Goal: Task Accomplishment & Management: Contribute content

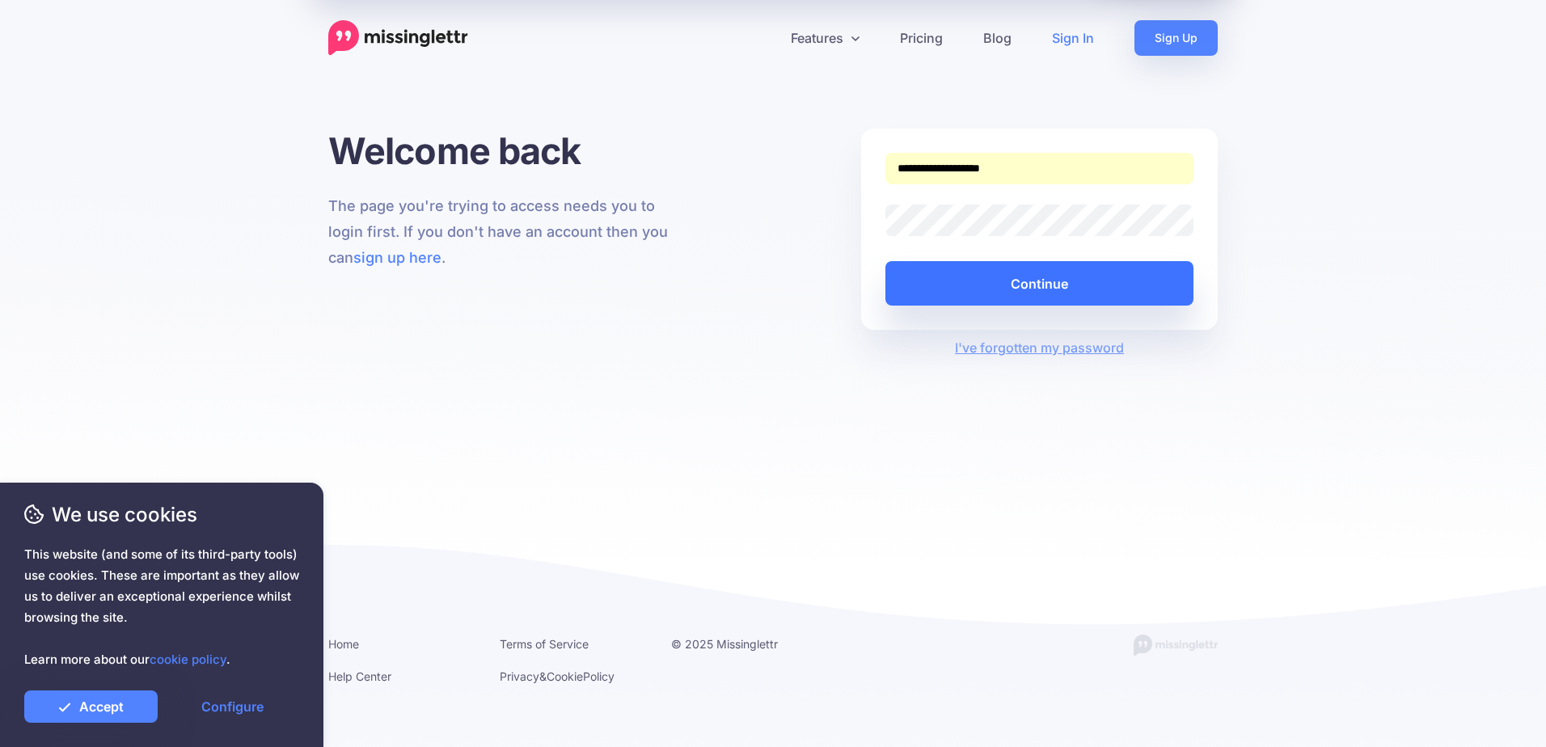
drag, startPoint x: 1024, startPoint y: 277, endPoint x: 1016, endPoint y: 281, distance: 9.4
click at [1024, 277] on button "Continue" at bounding box center [1040, 283] width 308 height 44
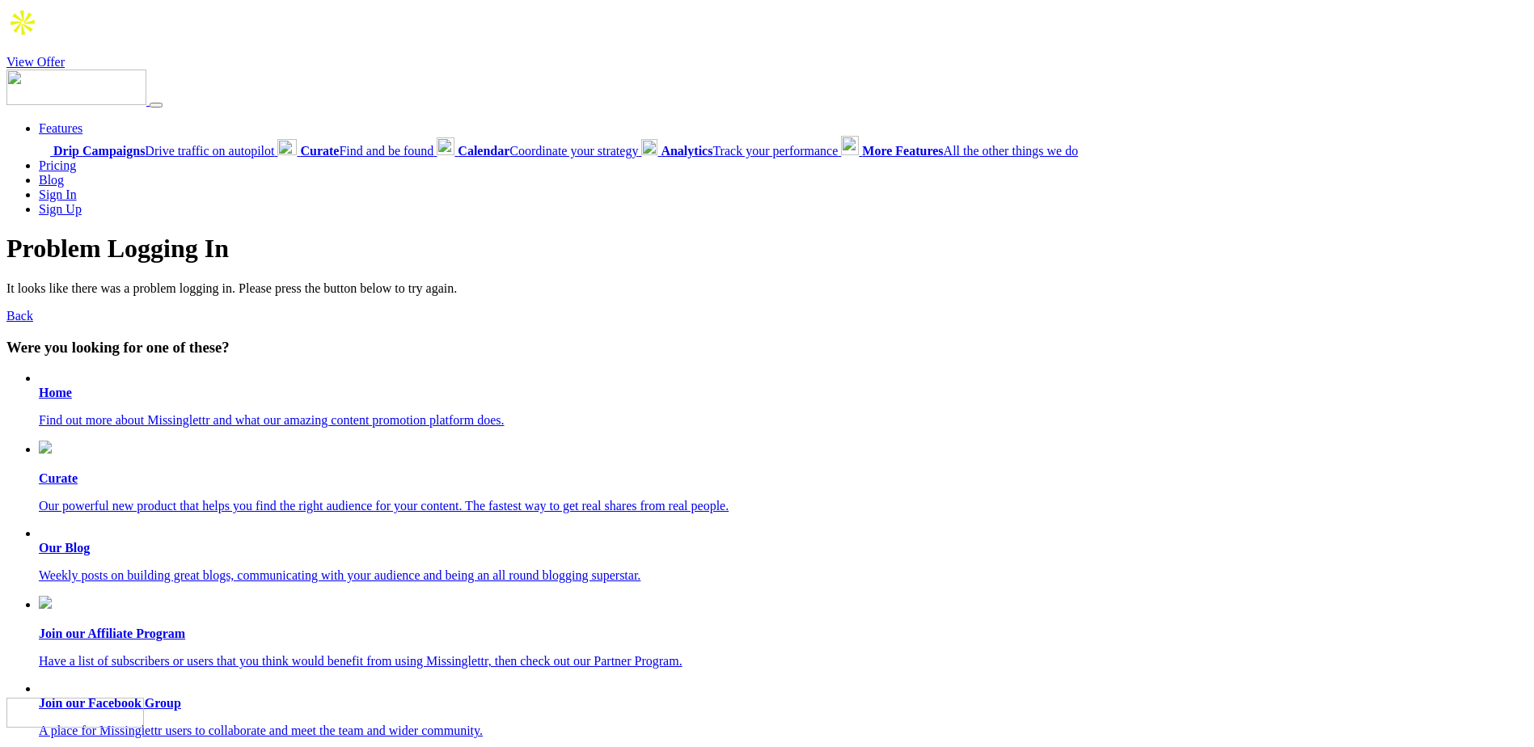
click at [29, 55] on link "View Offer" at bounding box center [35, 62] width 58 height 14
click at [26, 309] on link "Back" at bounding box center [19, 316] width 27 height 14
click at [58, 386] on b "Home" at bounding box center [55, 393] width 33 height 14
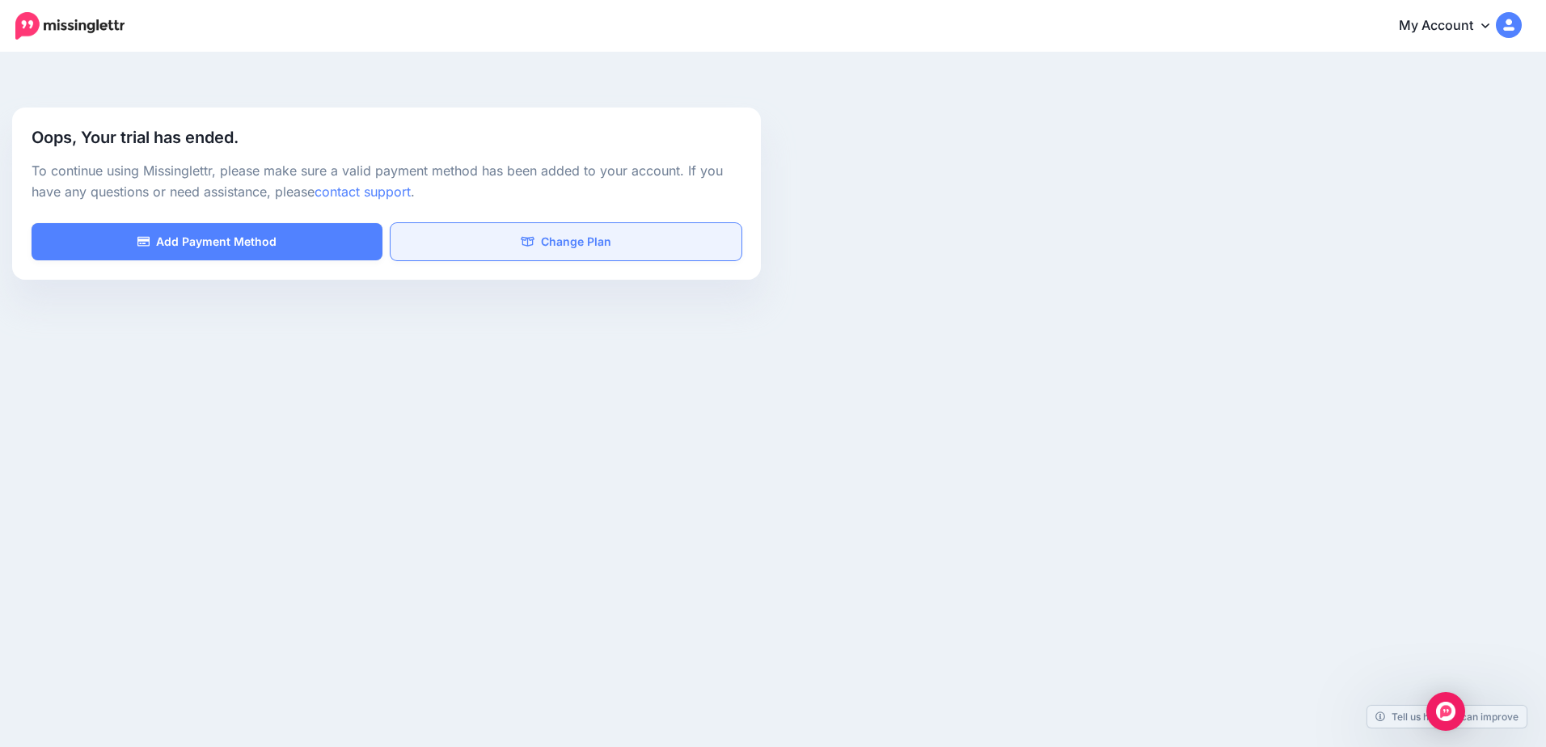
click at [510, 223] on link "Change Plan" at bounding box center [566, 241] width 351 height 37
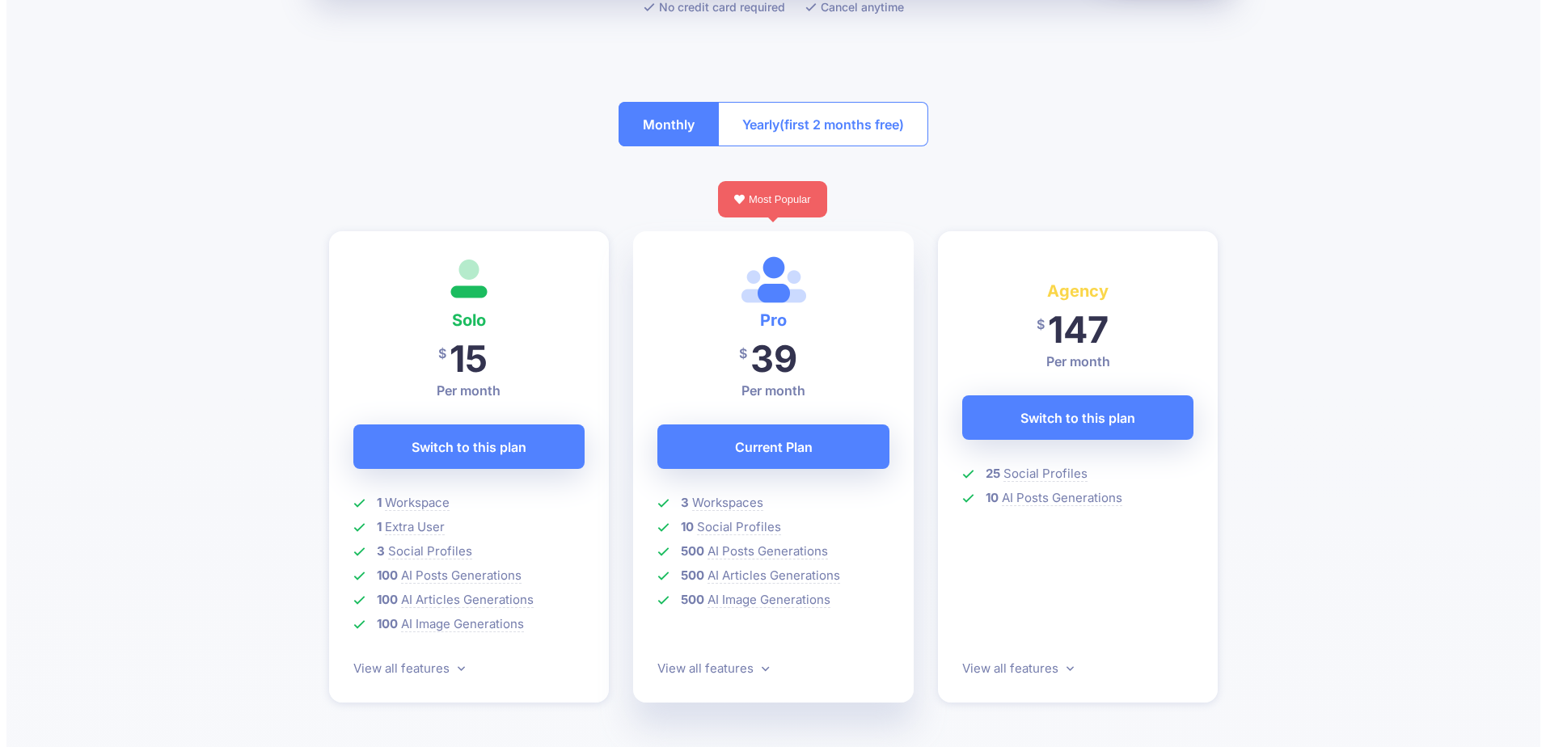
scroll to position [243, 0]
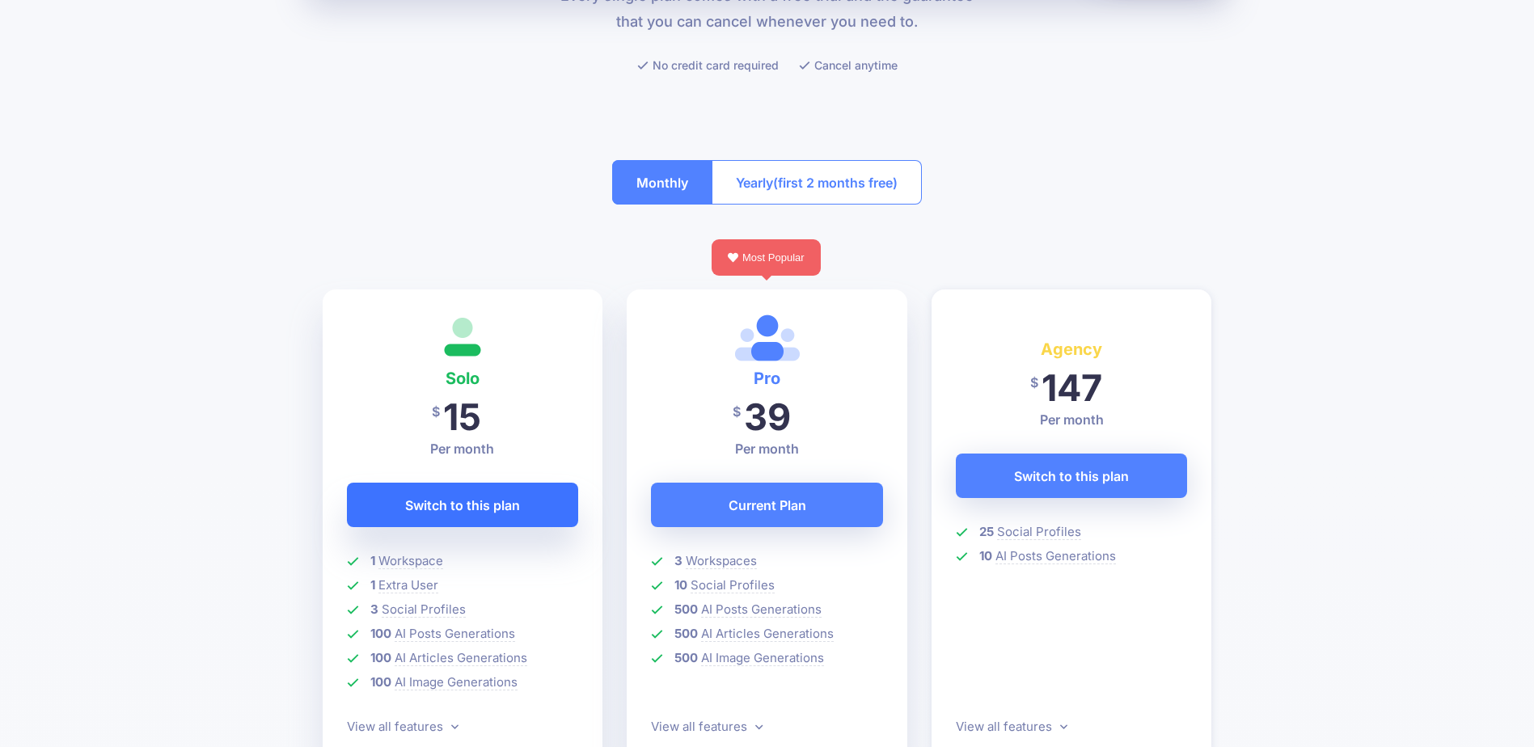
click at [513, 493] on span "Switch to this plan" at bounding box center [462, 506] width 115 height 26
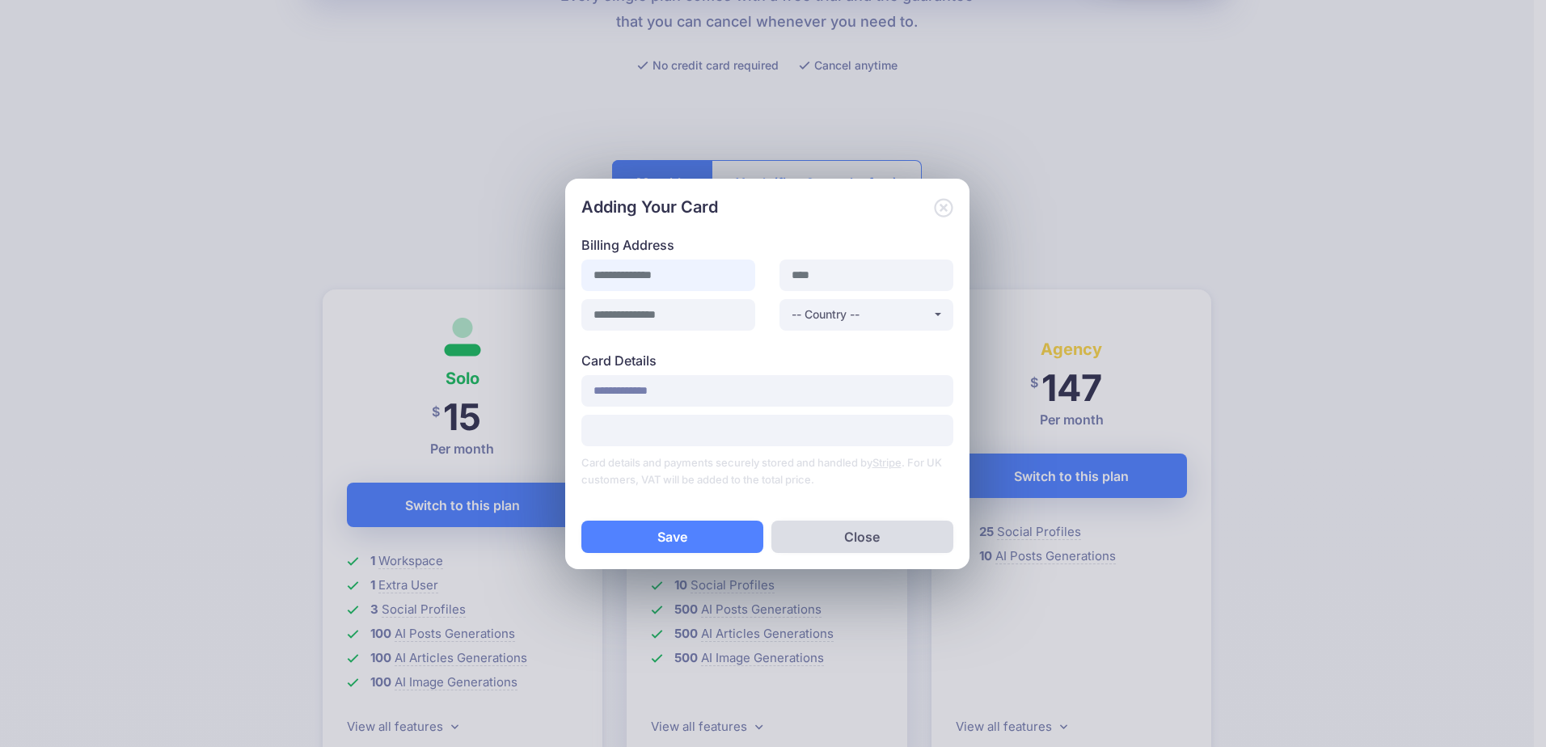
click at [639, 280] on input at bounding box center [669, 276] width 174 height 32
type input "**********"
type input "*****"
click at [868, 307] on div "-- Country --" at bounding box center [862, 314] width 140 height 19
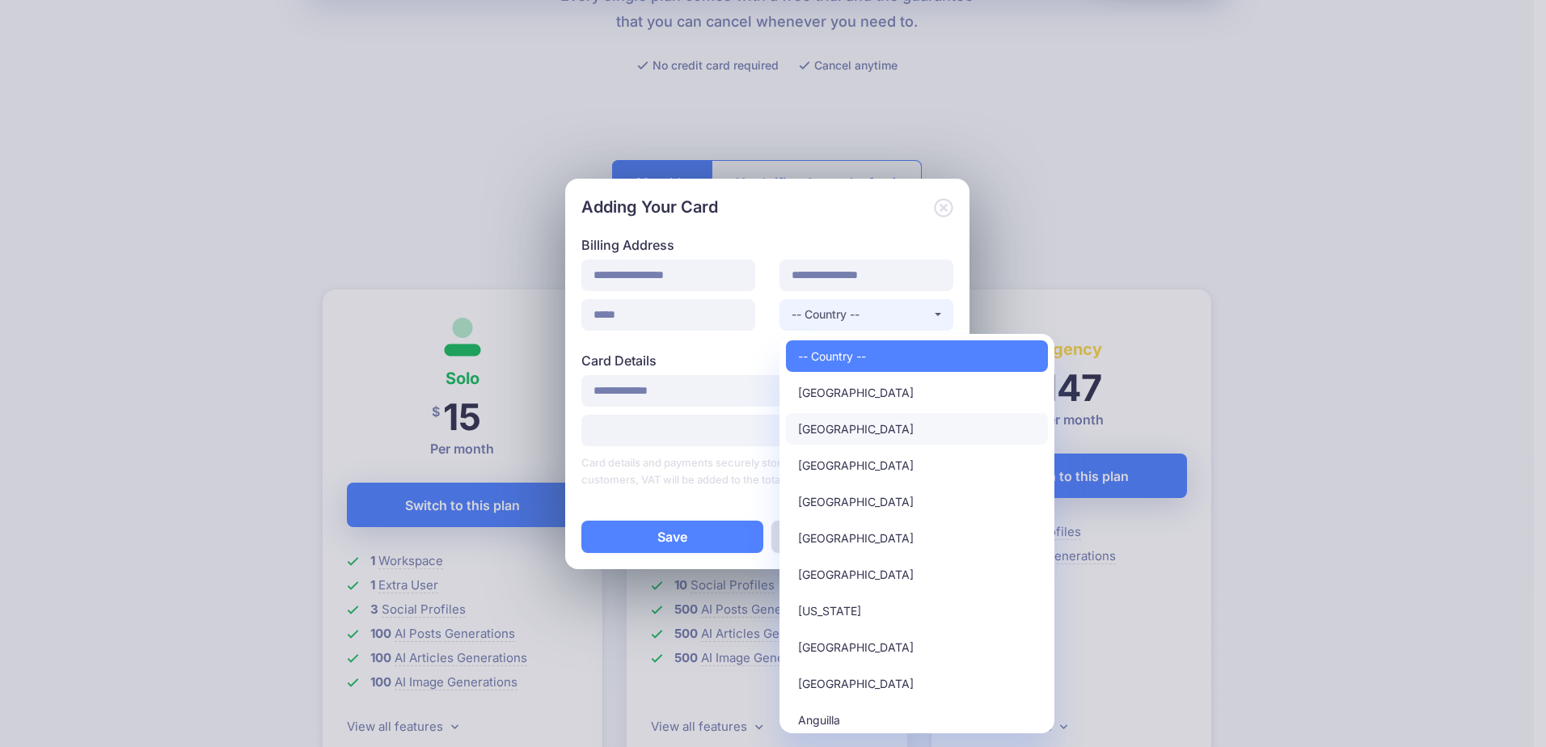
click at [893, 429] on link "United States" at bounding box center [917, 429] width 262 height 32
select select "**"
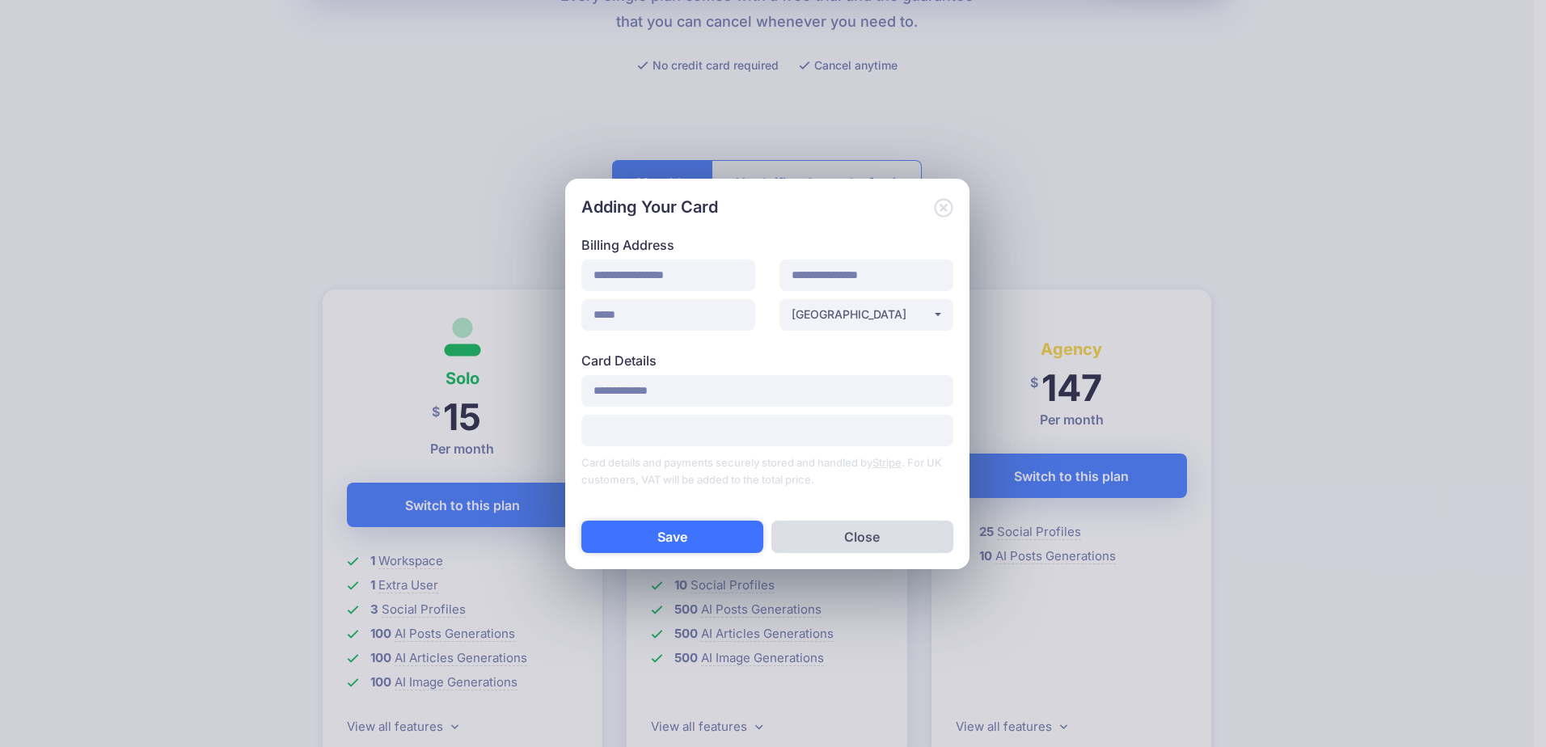
click at [675, 544] on button "Save" at bounding box center [673, 537] width 182 height 32
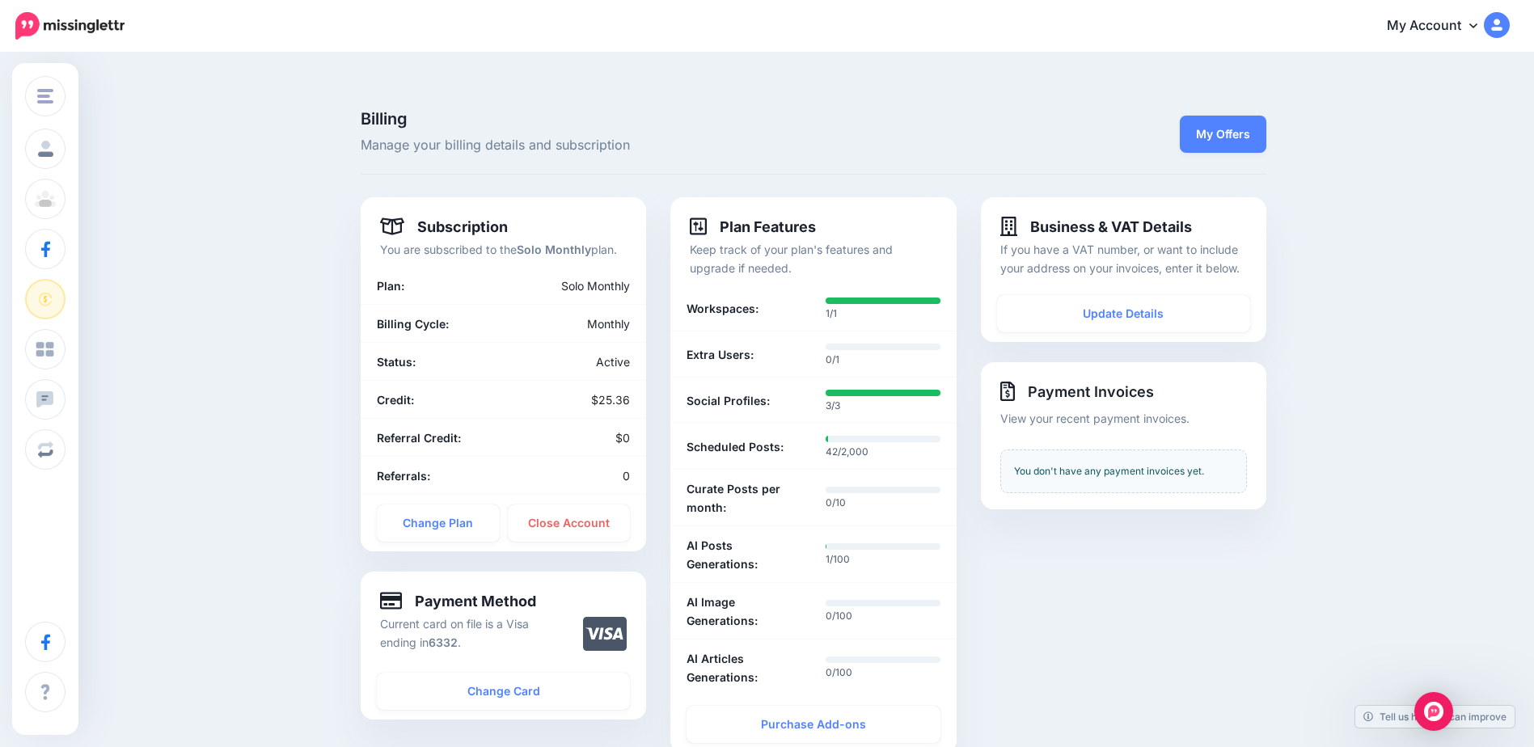
click at [1478, 27] on icon at bounding box center [1474, 25] width 8 height 13
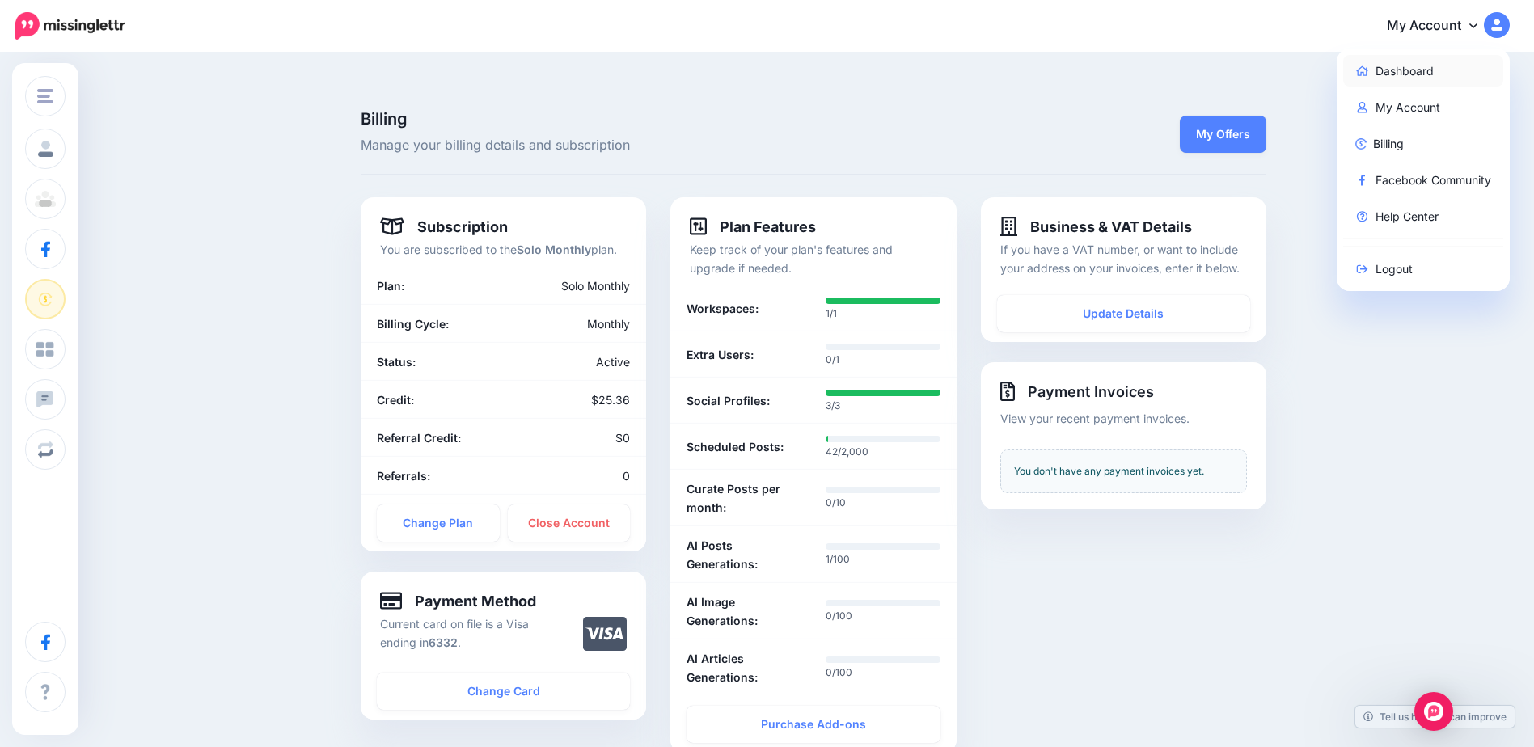
click at [1382, 76] on link "Dashboard" at bounding box center [1423, 71] width 161 height 32
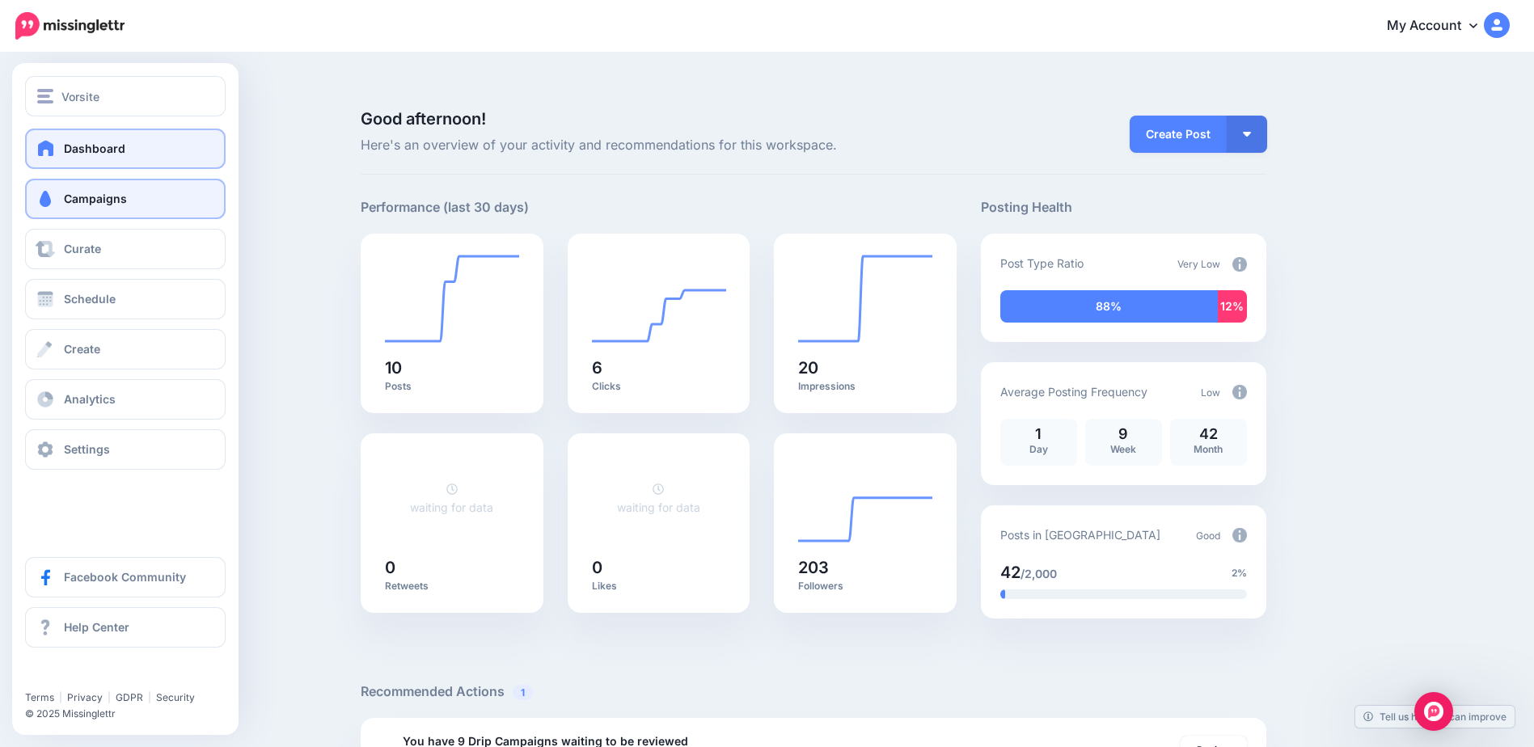
click at [64, 203] on span "Campaigns" at bounding box center [95, 199] width 63 height 14
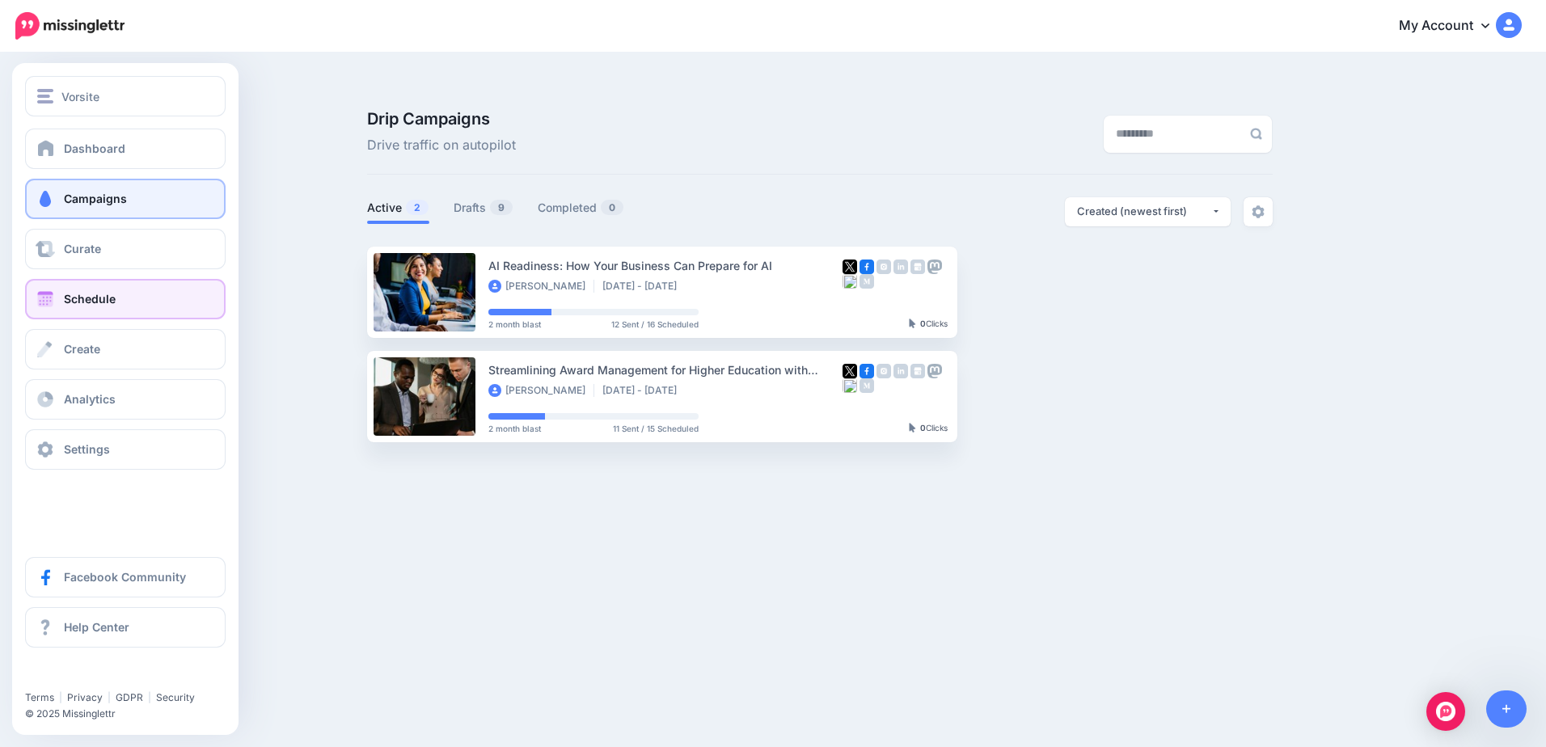
click at [60, 294] on link "Schedule" at bounding box center [125, 299] width 201 height 40
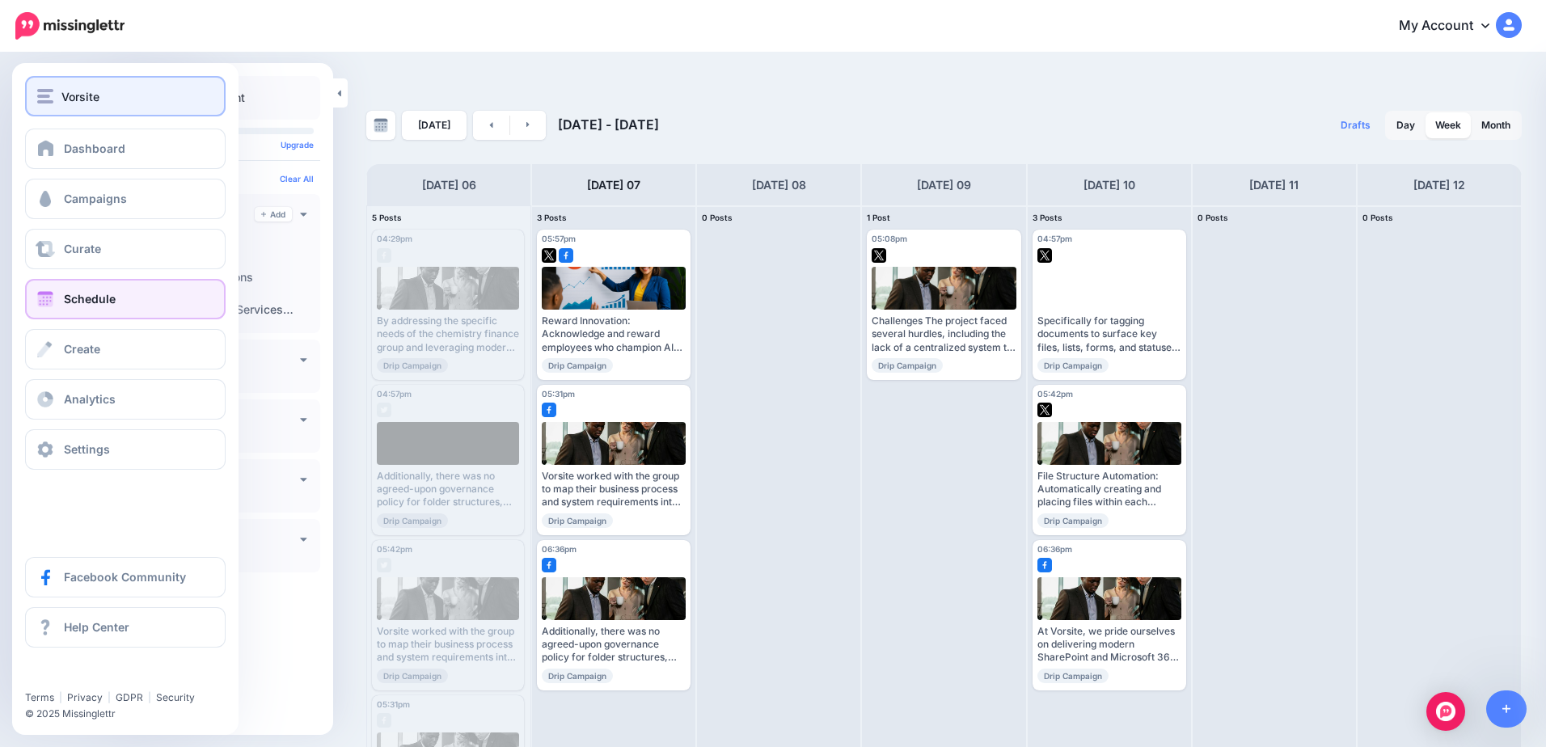
click at [102, 109] on button "Vorsite" at bounding box center [125, 96] width 201 height 40
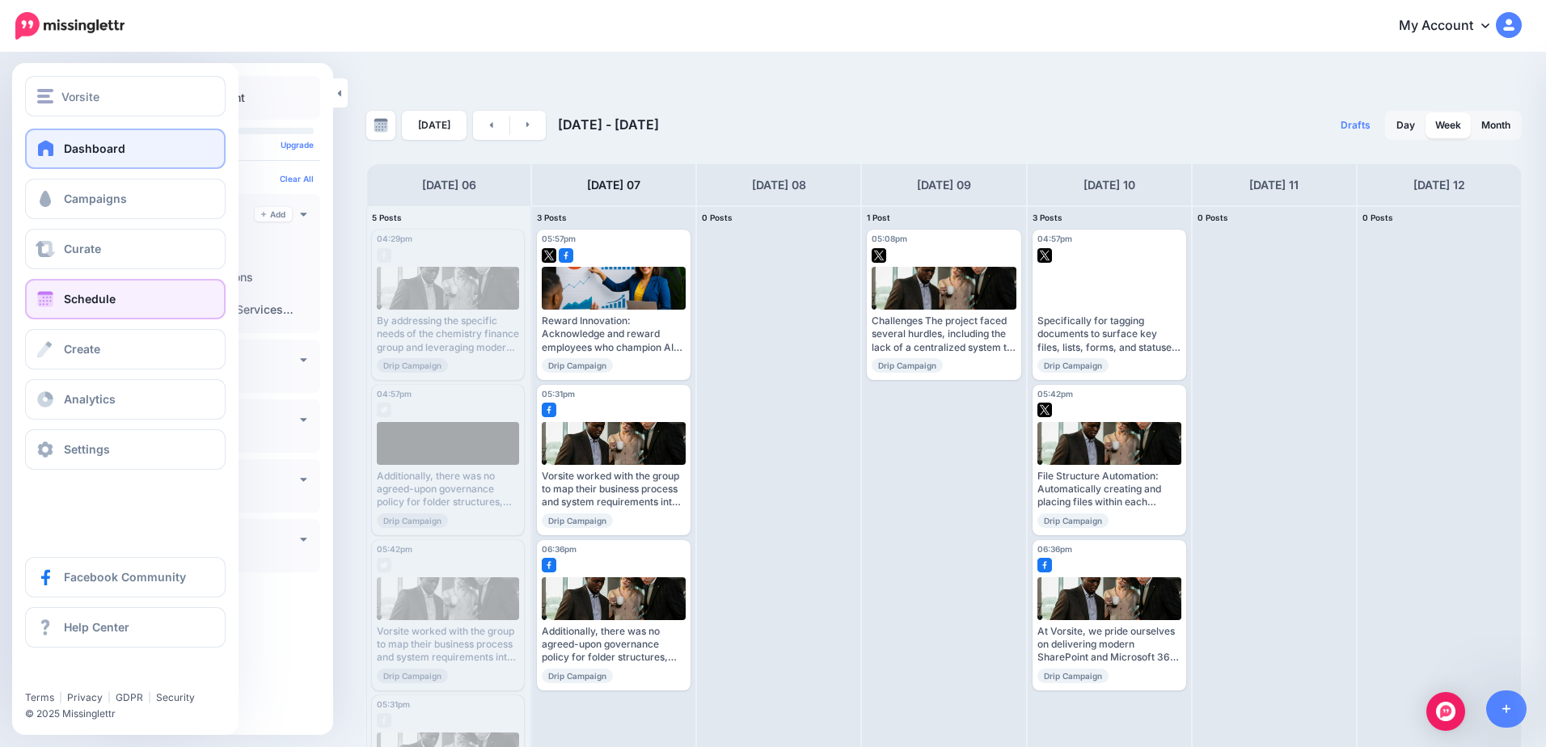
click at [95, 150] on span "Dashboard" at bounding box center [94, 149] width 61 height 14
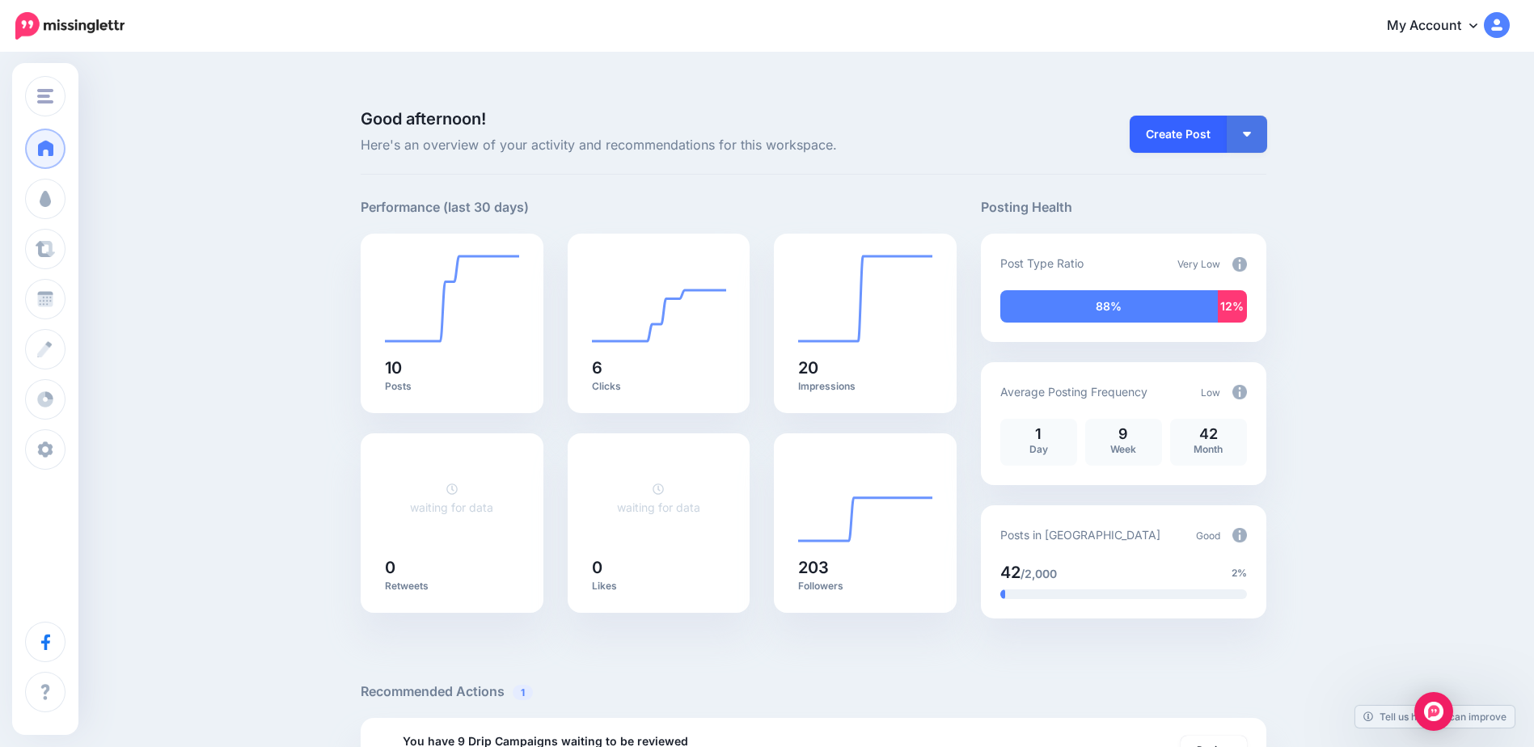
click at [1213, 116] on link "Create Post" at bounding box center [1178, 134] width 97 height 37
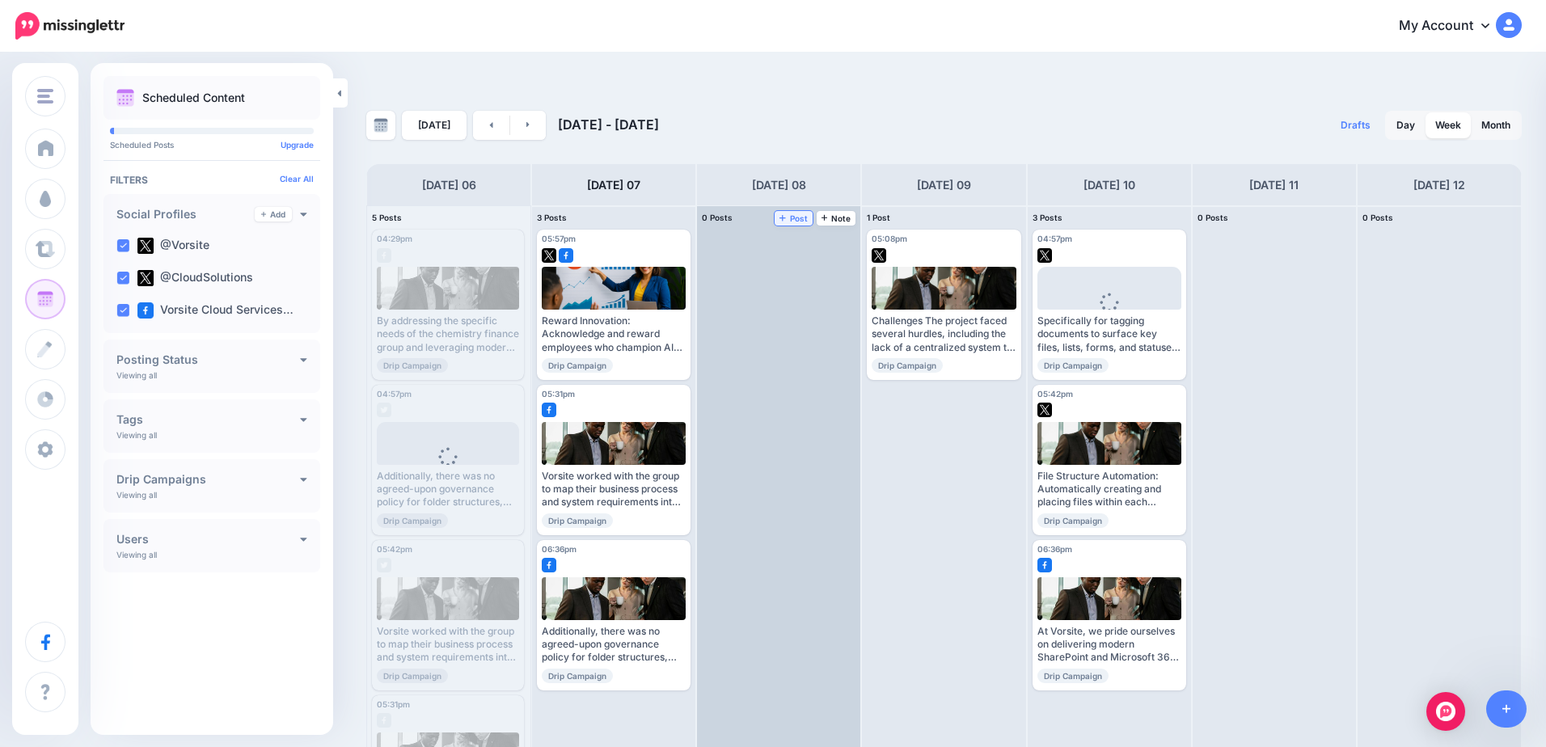
click at [793, 214] on span "Post" at bounding box center [794, 218] width 28 height 8
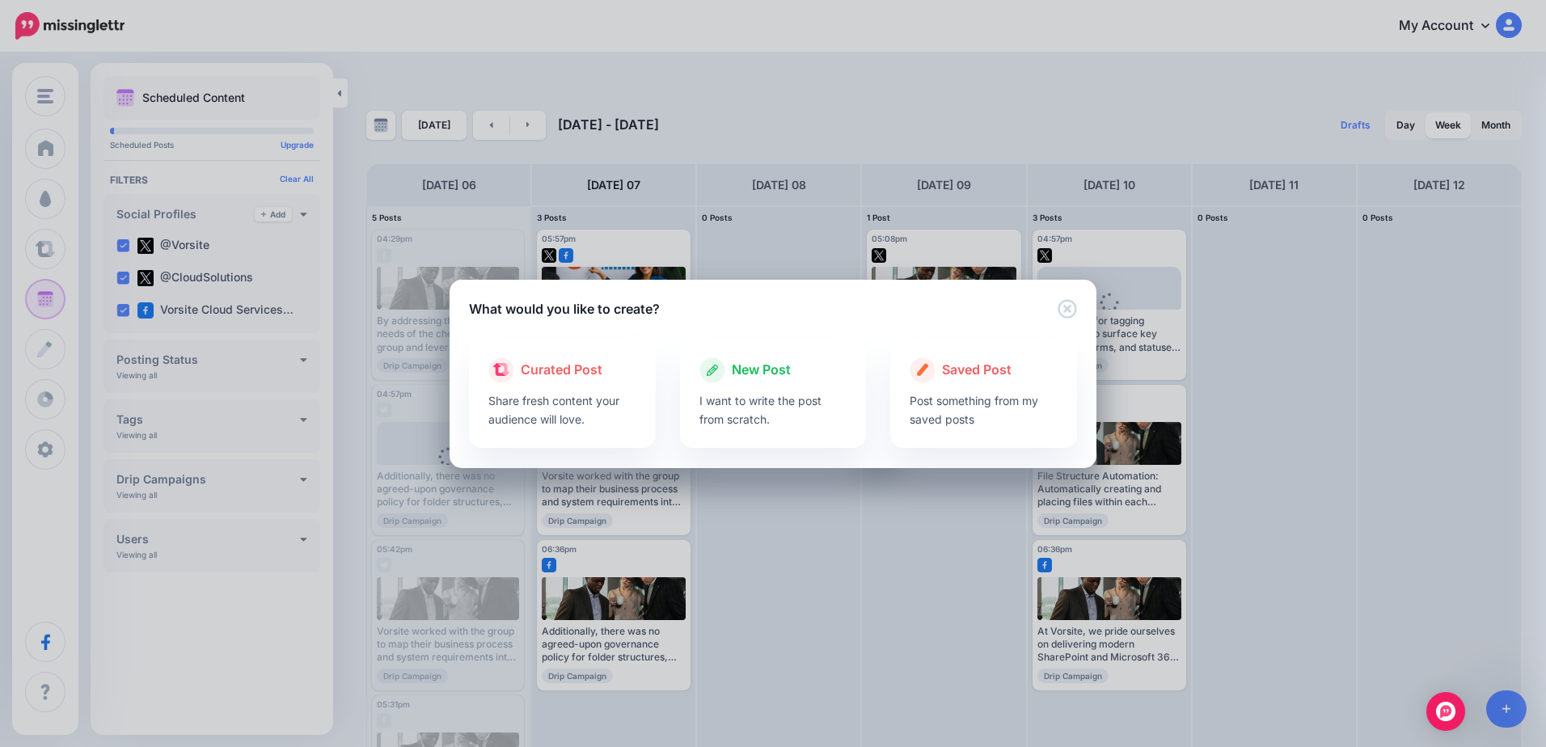
click at [751, 434] on div "New Post I want to write the post from scratch." at bounding box center [773, 393] width 187 height 110
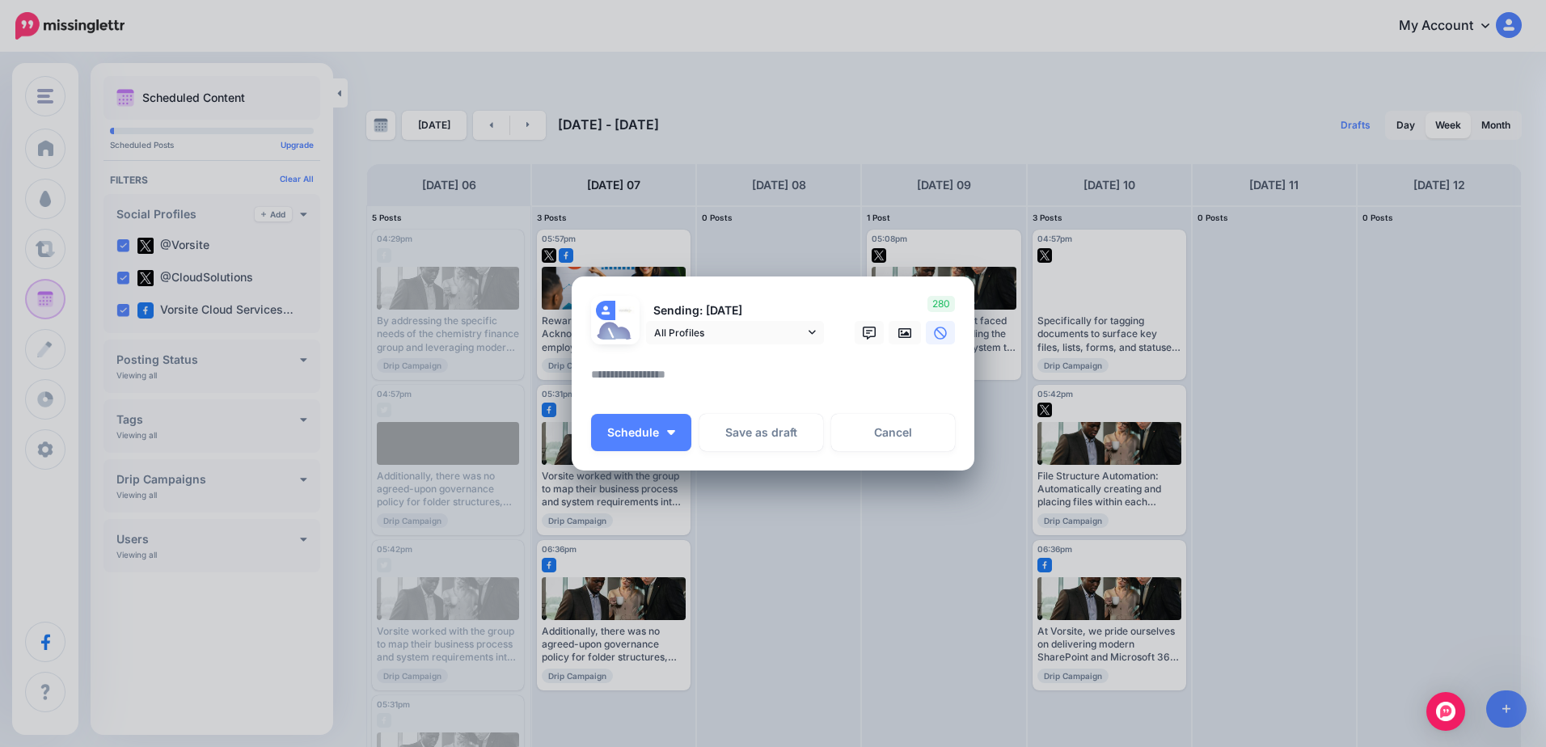
click at [722, 385] on textarea at bounding box center [777, 381] width 372 height 32
paste textarea "**********"
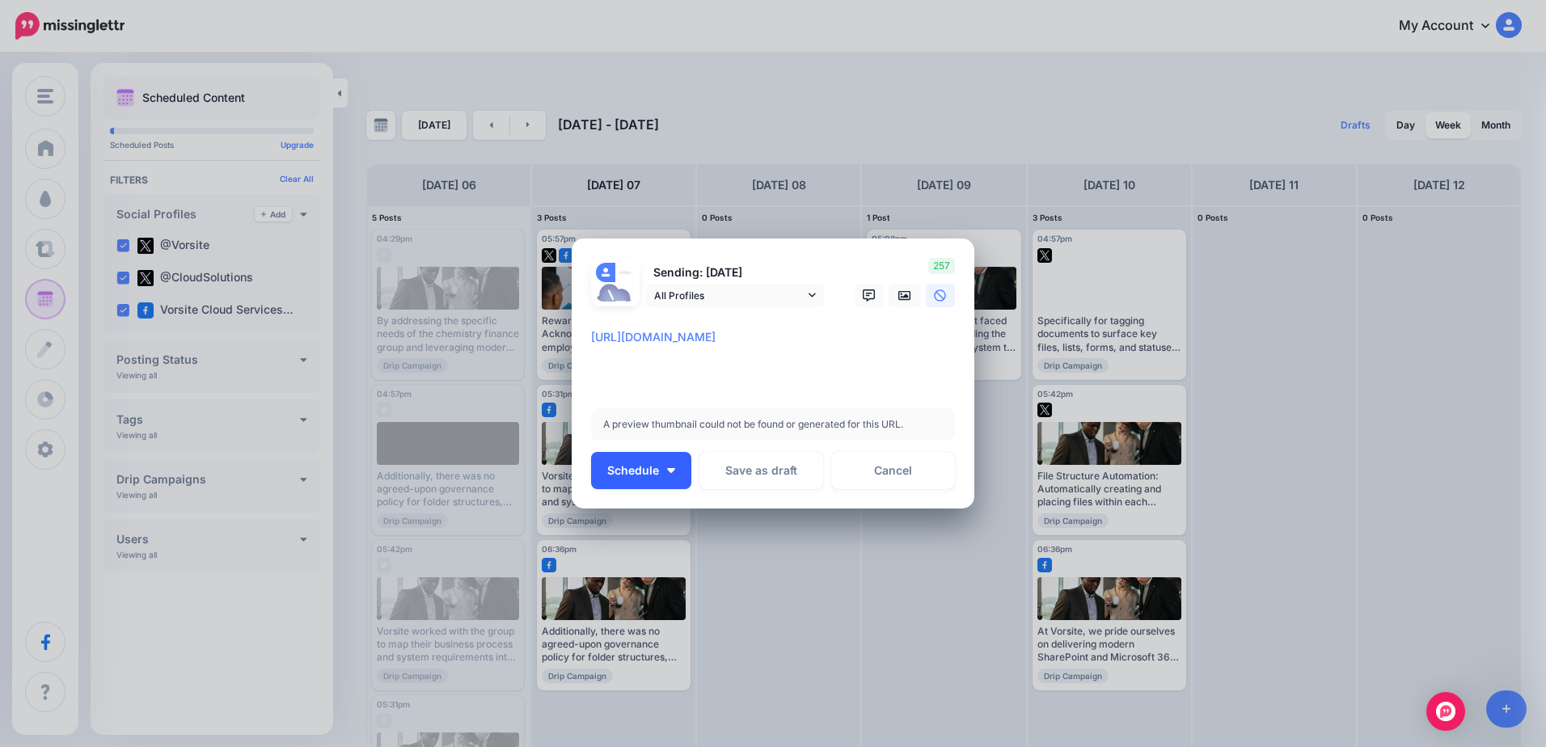
click at [687, 460] on button "Schedule" at bounding box center [641, 470] width 100 height 37
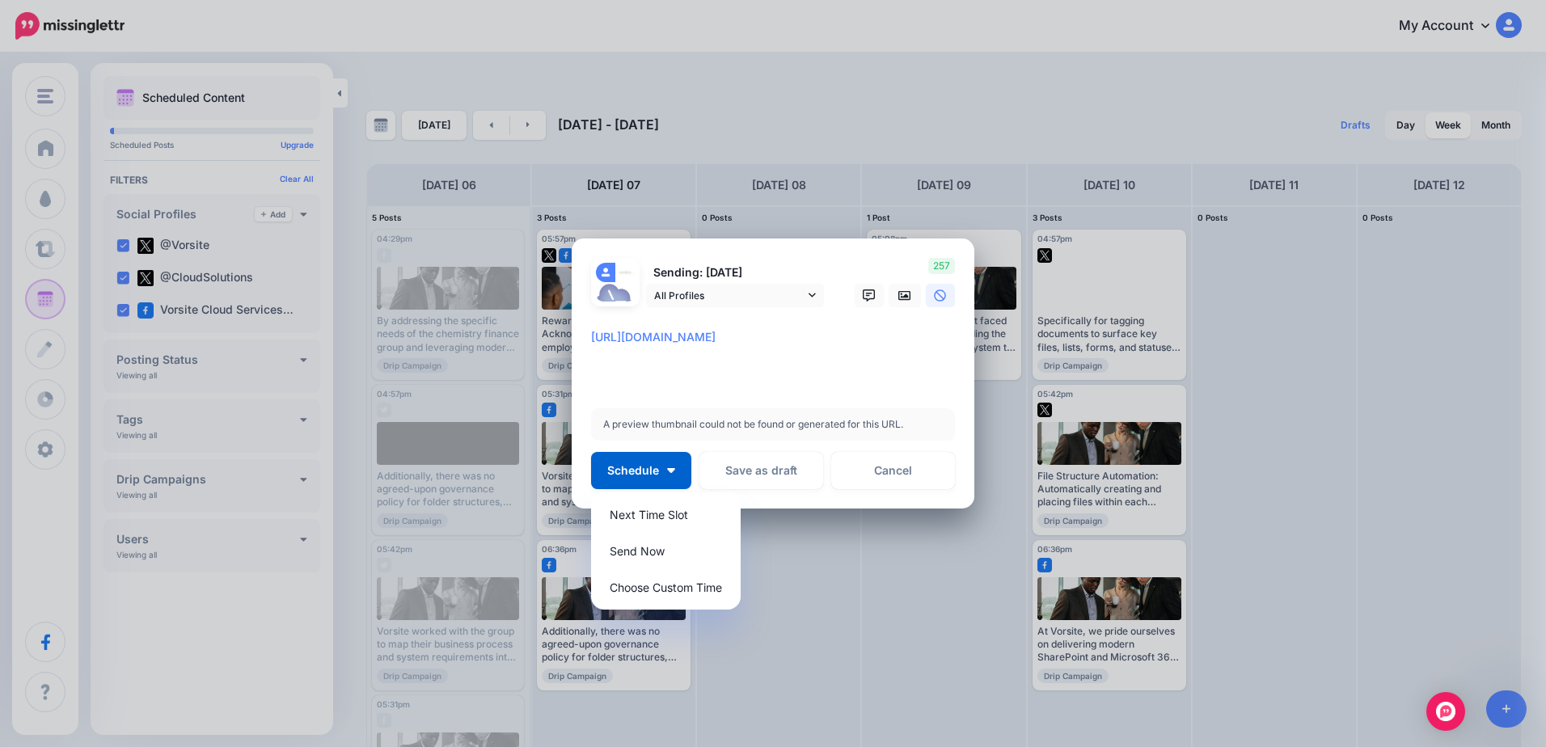
click at [781, 383] on textarea "**********" at bounding box center [777, 357] width 372 height 58
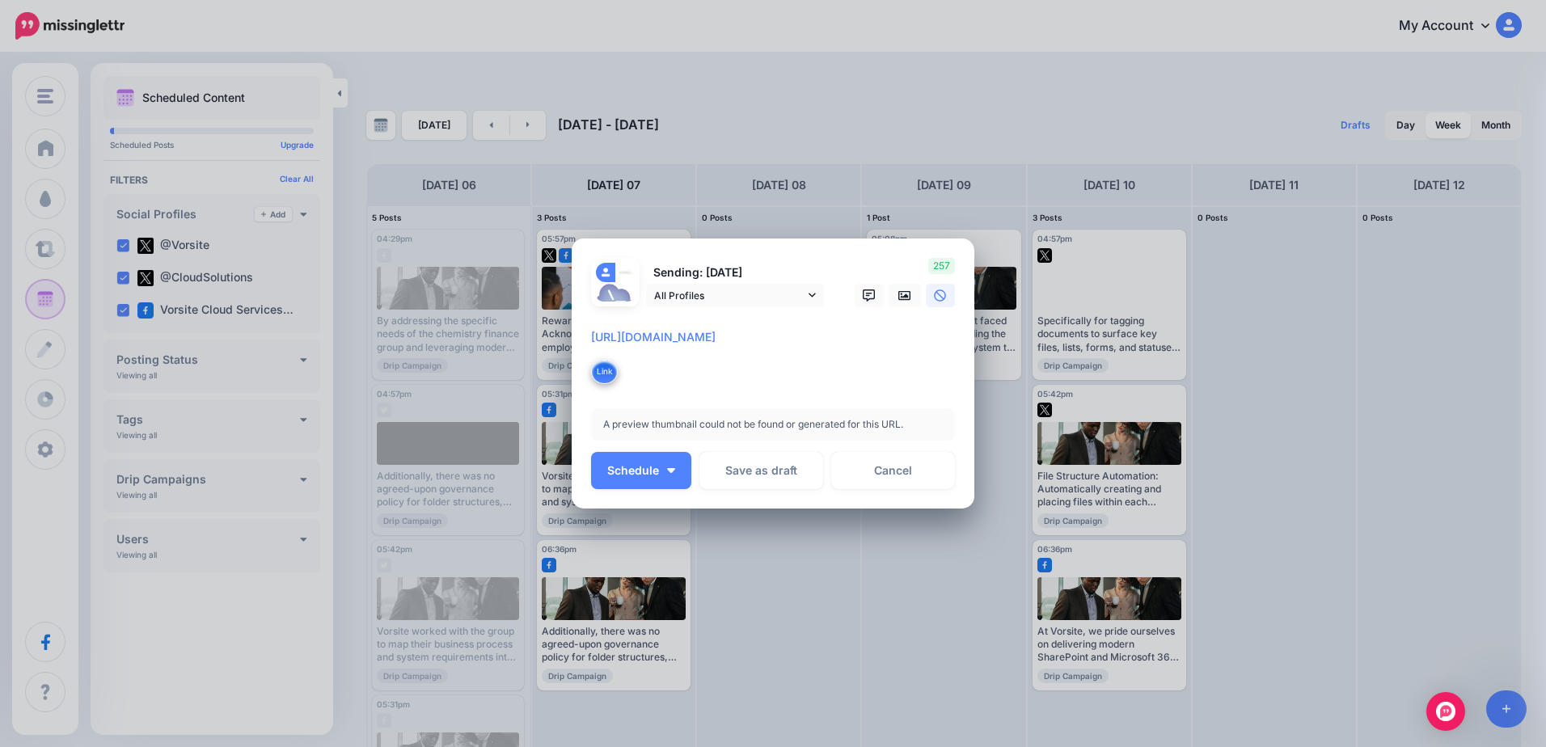
drag, startPoint x: 778, startPoint y: 384, endPoint x: 565, endPoint y: 336, distance: 218.2
click at [565, 336] on div "Create Post Loading Sending: 8th Oct All Profiles" at bounding box center [773, 373] width 1546 height 747
paste textarea "**********"
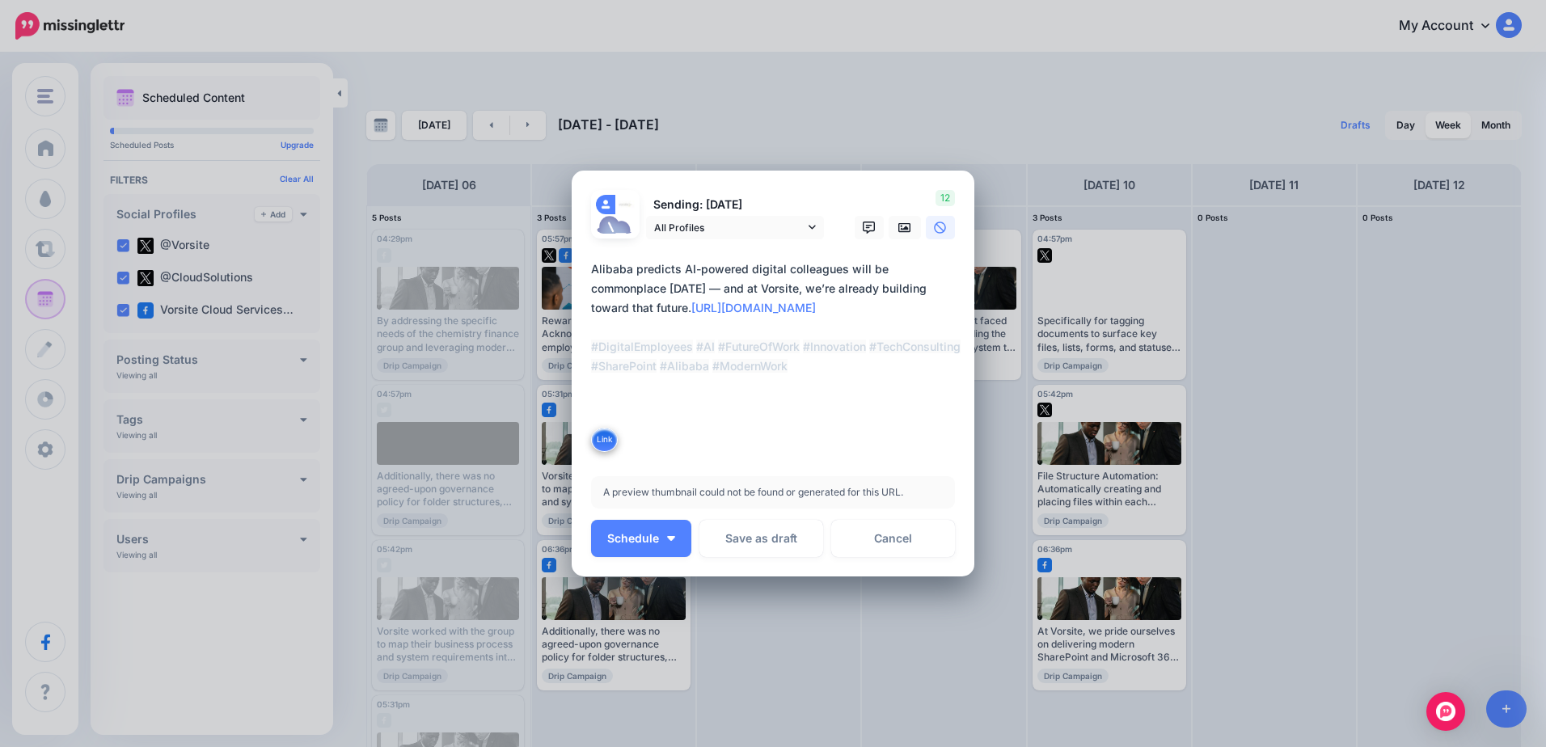
type textarea "**********"
click at [782, 445] on textarea "**********" at bounding box center [777, 357] width 372 height 194
drag, startPoint x: 806, startPoint y: 448, endPoint x: 586, endPoint y: 262, distance: 288.1
click at [591, 262] on textarea "**********" at bounding box center [777, 357] width 372 height 194
click at [789, 412] on textarea "**********" at bounding box center [777, 357] width 372 height 194
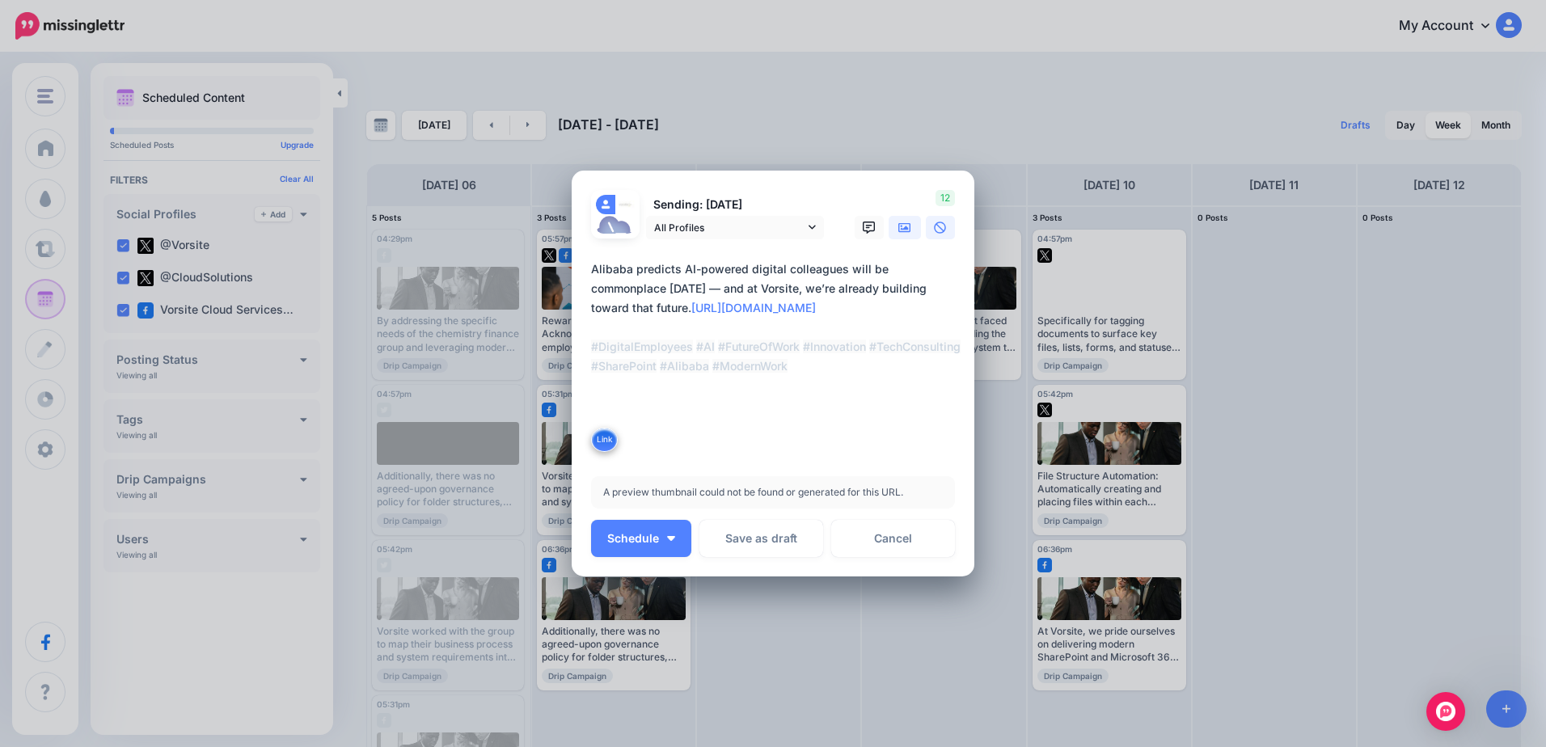
click at [899, 229] on icon at bounding box center [905, 228] width 13 height 13
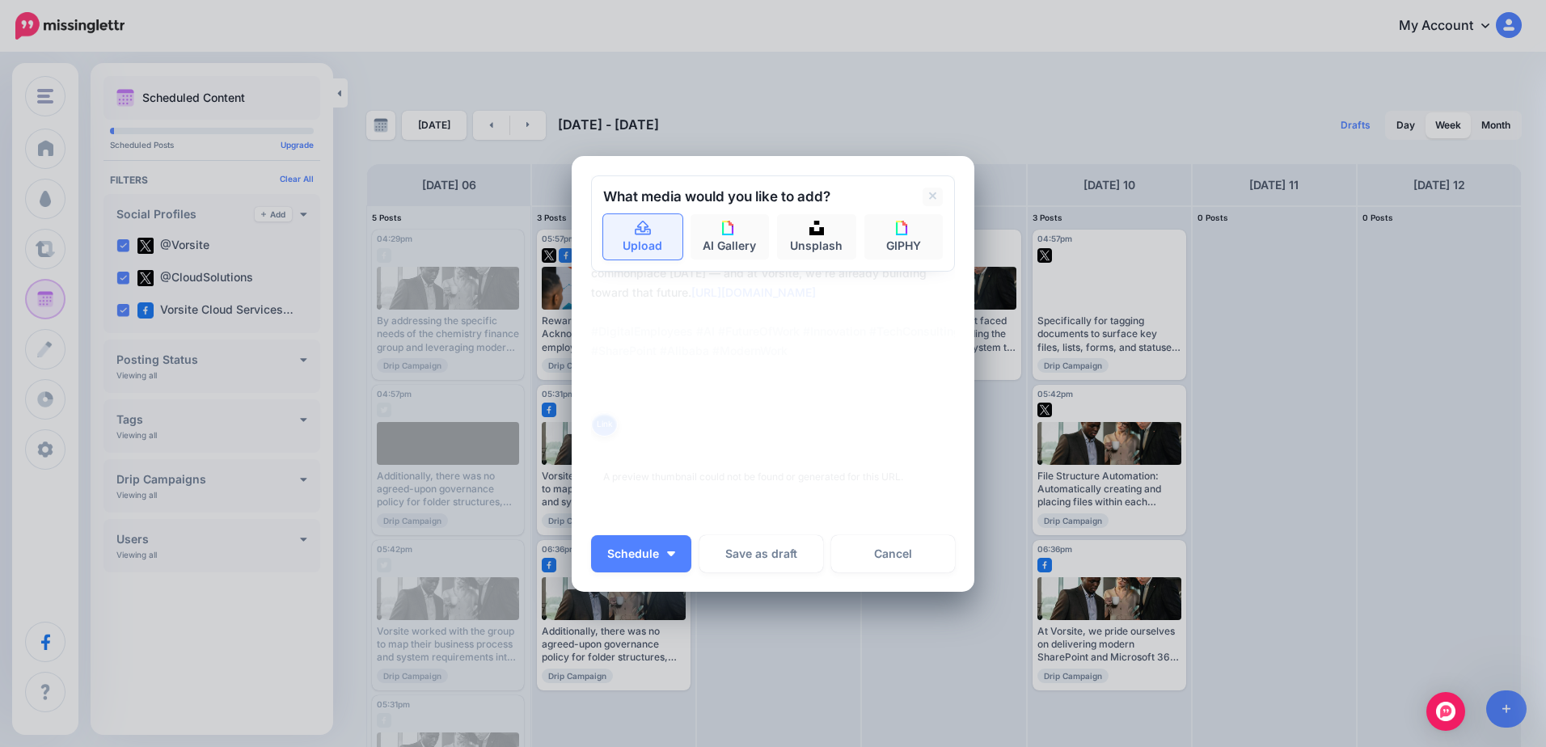
click at [649, 243] on link "Upload" at bounding box center [642, 236] width 79 height 45
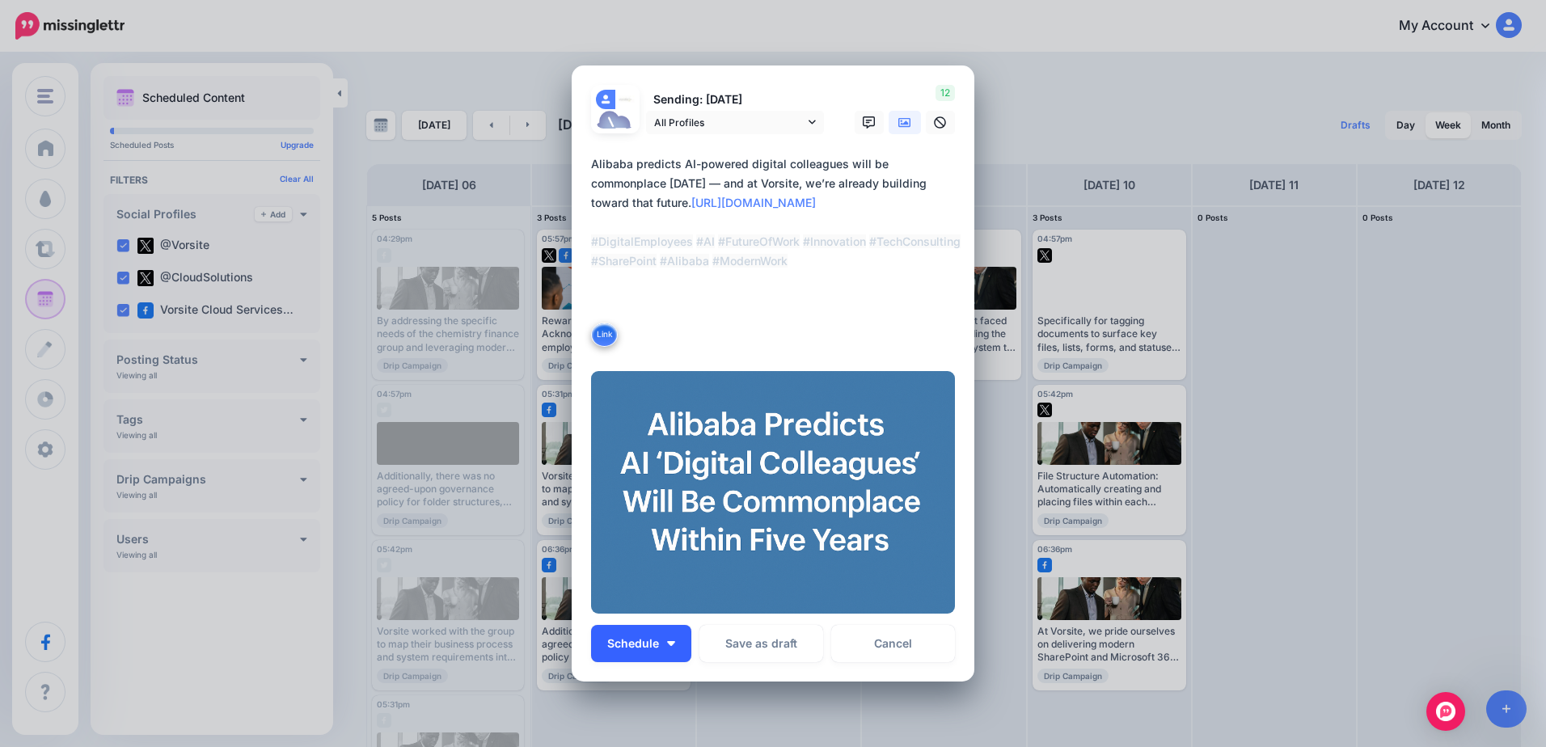
click at [675, 645] on button "Schedule" at bounding box center [641, 643] width 100 height 37
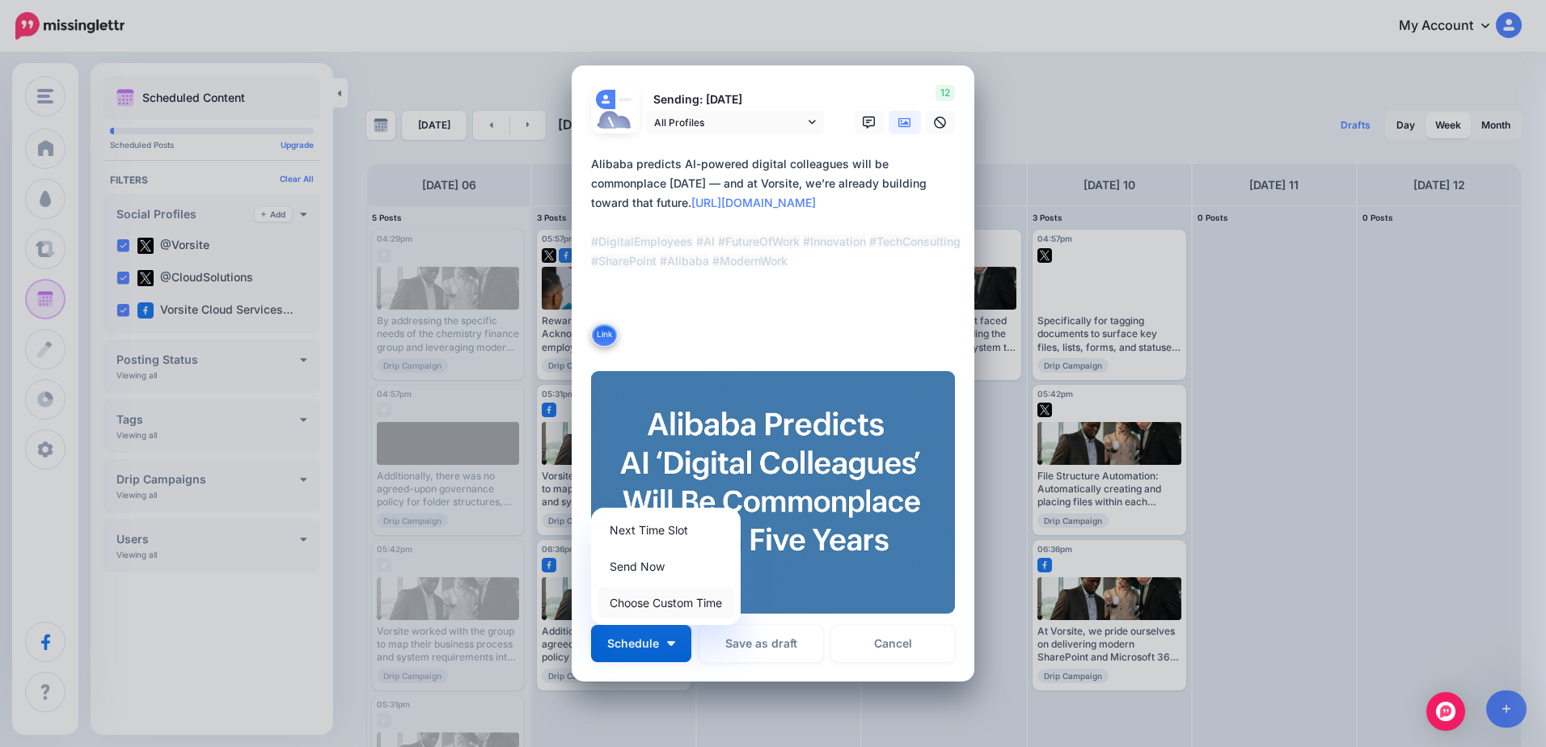
click at [705, 607] on link "Choose Custom Time" at bounding box center [666, 603] width 137 height 32
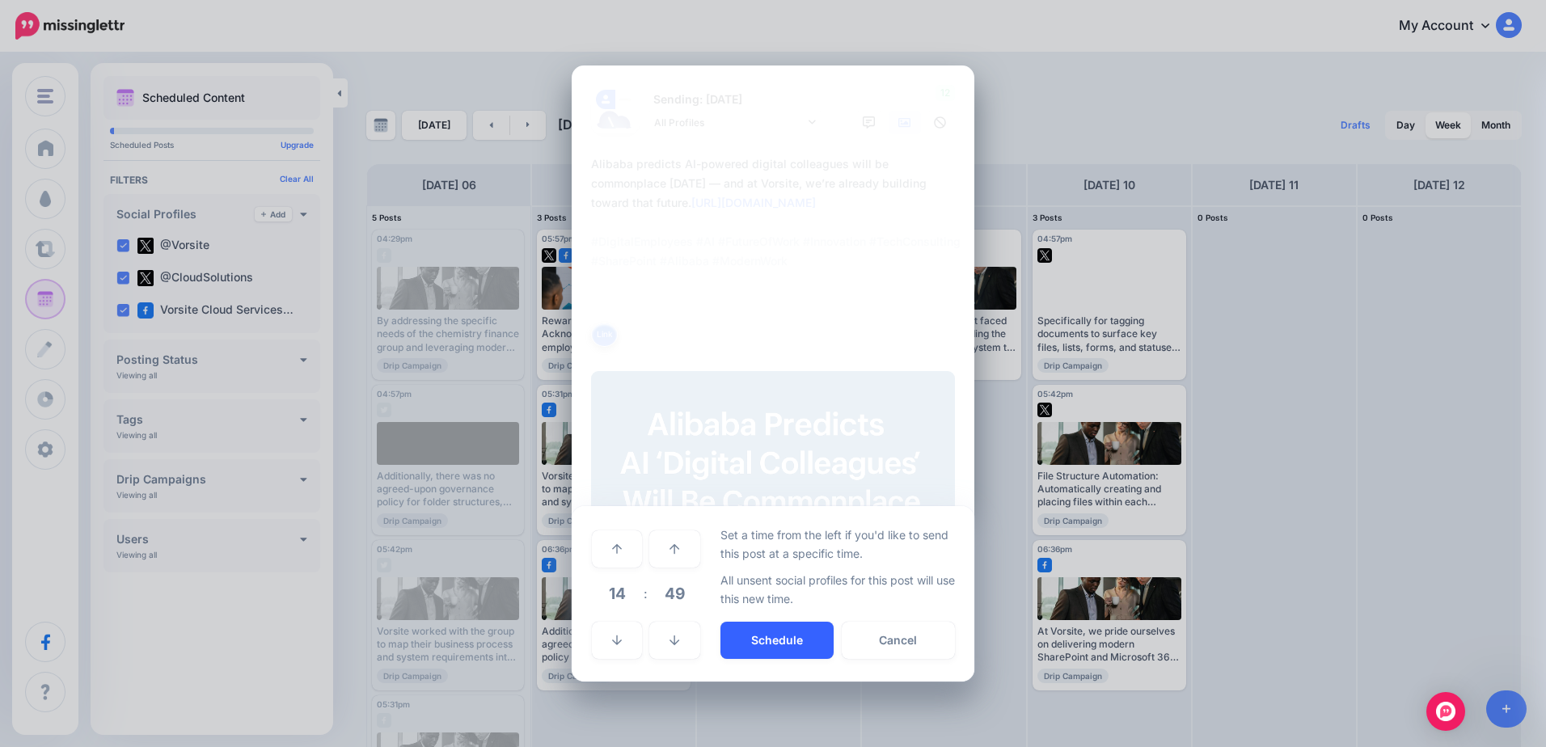
click at [759, 641] on button "Schedule" at bounding box center [777, 640] width 113 height 37
click at [668, 554] on link at bounding box center [674, 549] width 50 height 37
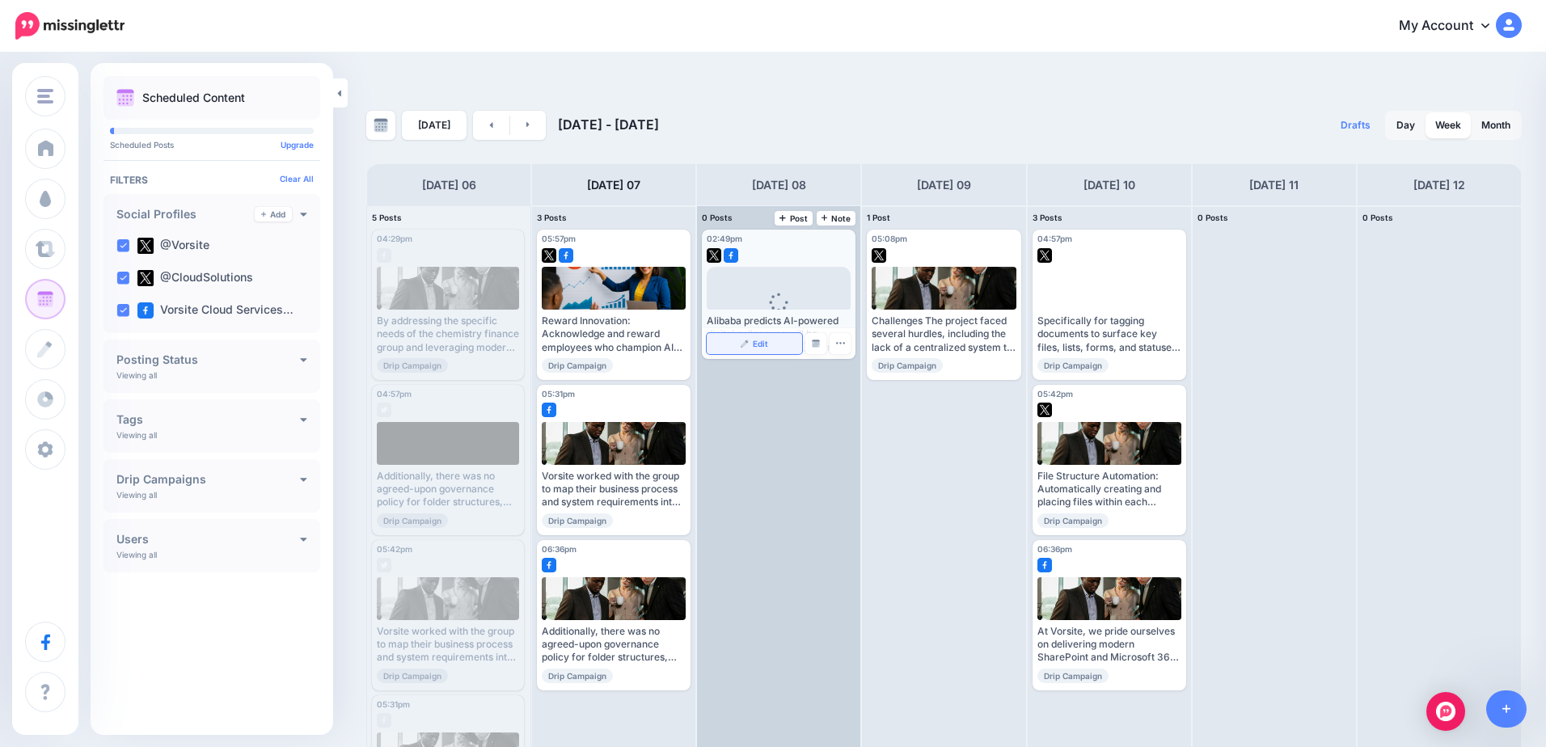
click at [763, 340] on span "Edit" at bounding box center [760, 344] width 15 height 8
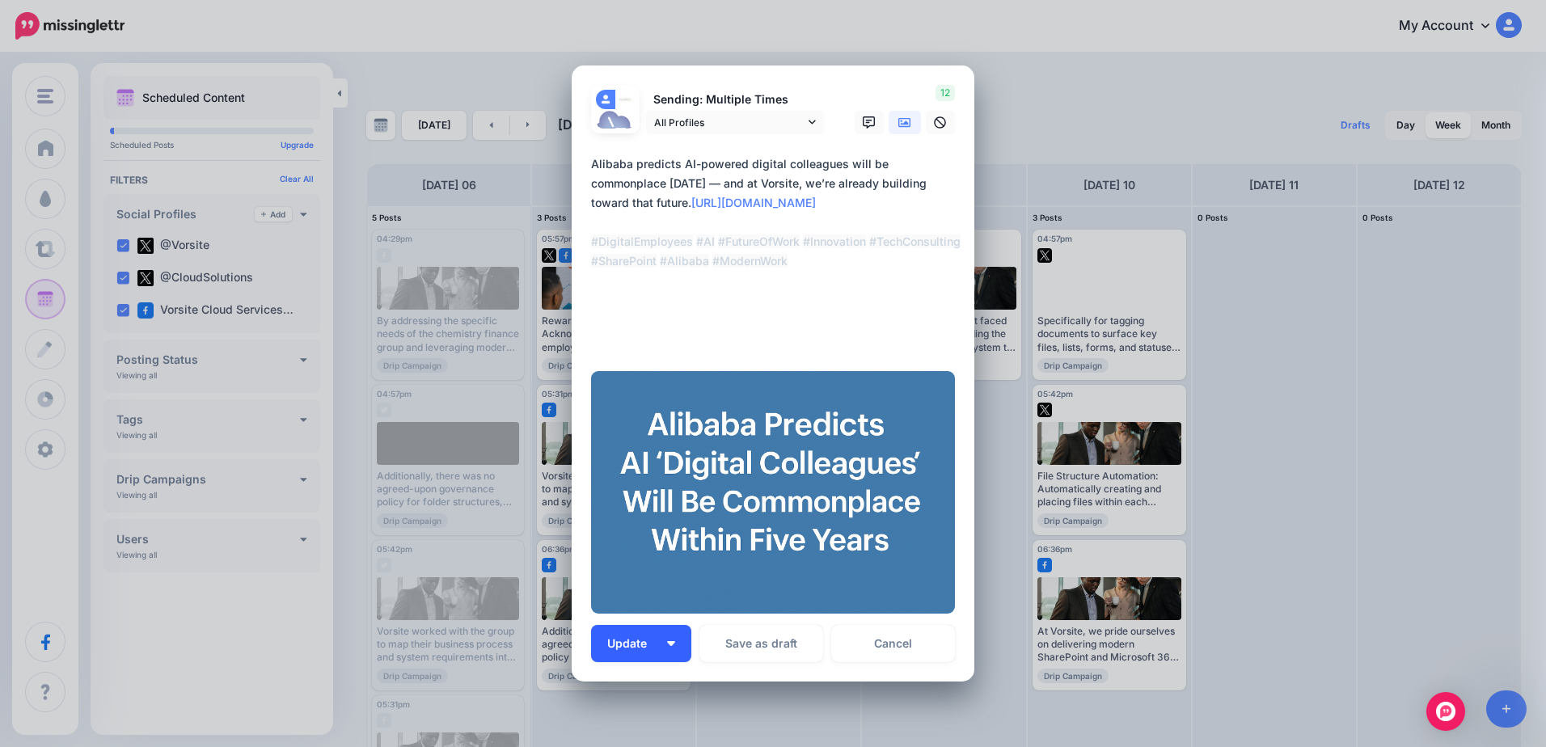
click at [610, 654] on button "Update" at bounding box center [641, 643] width 100 height 37
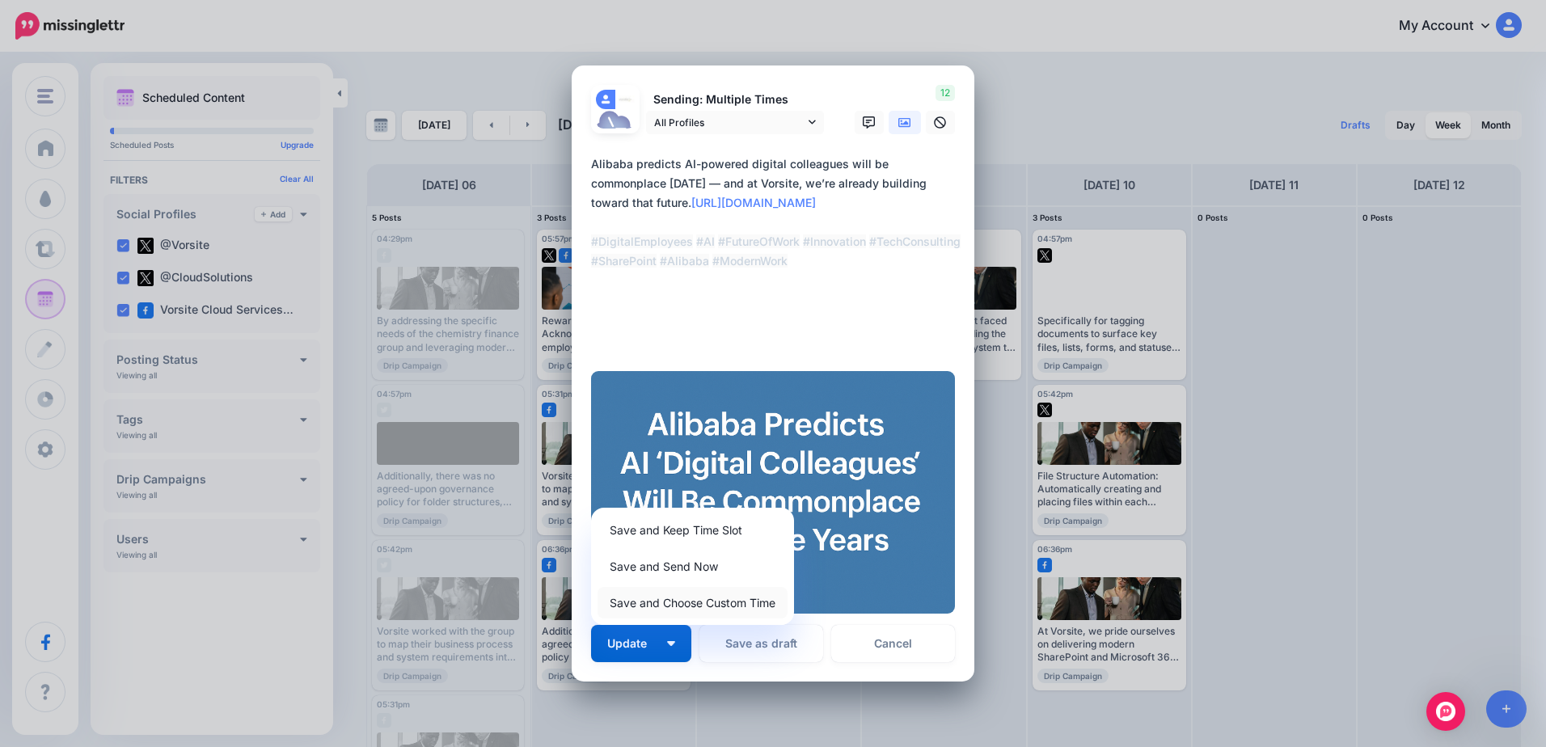
click at [644, 611] on link "Save and Choose Custom Time" at bounding box center [693, 603] width 190 height 32
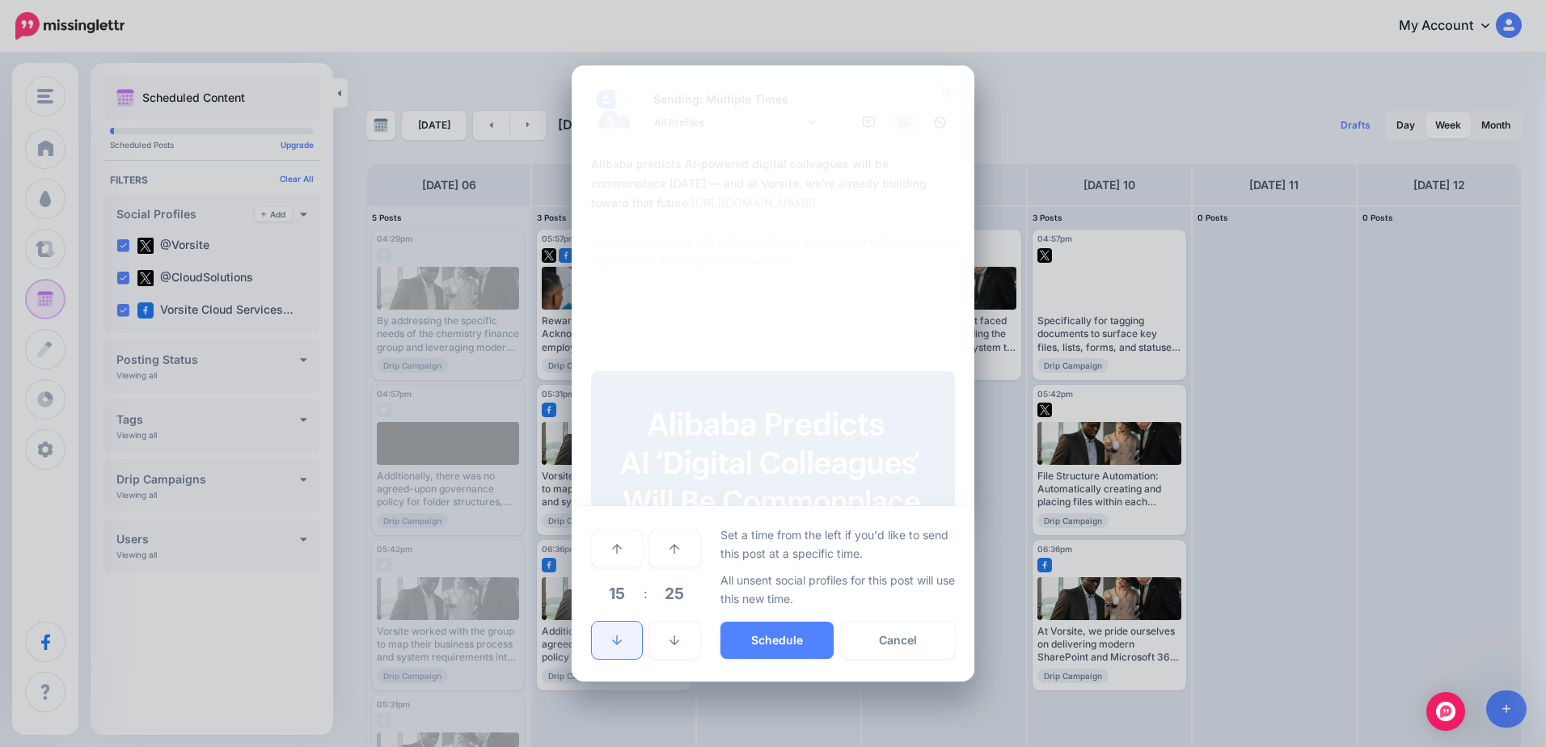
click at [618, 641] on icon at bounding box center [617, 640] width 10 height 11
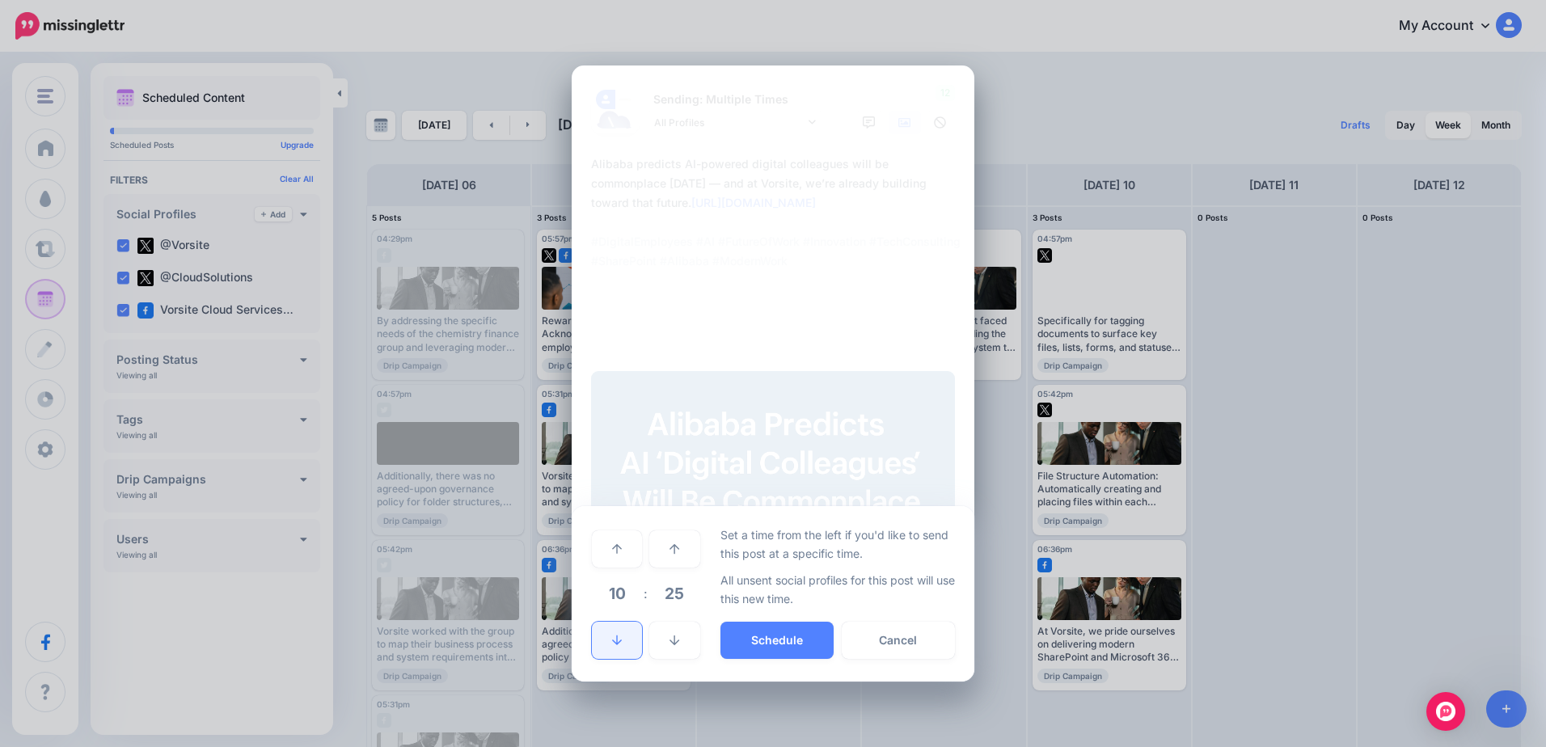
click at [618, 641] on icon at bounding box center [617, 640] width 10 height 11
click at [606, 554] on link at bounding box center [617, 549] width 50 height 37
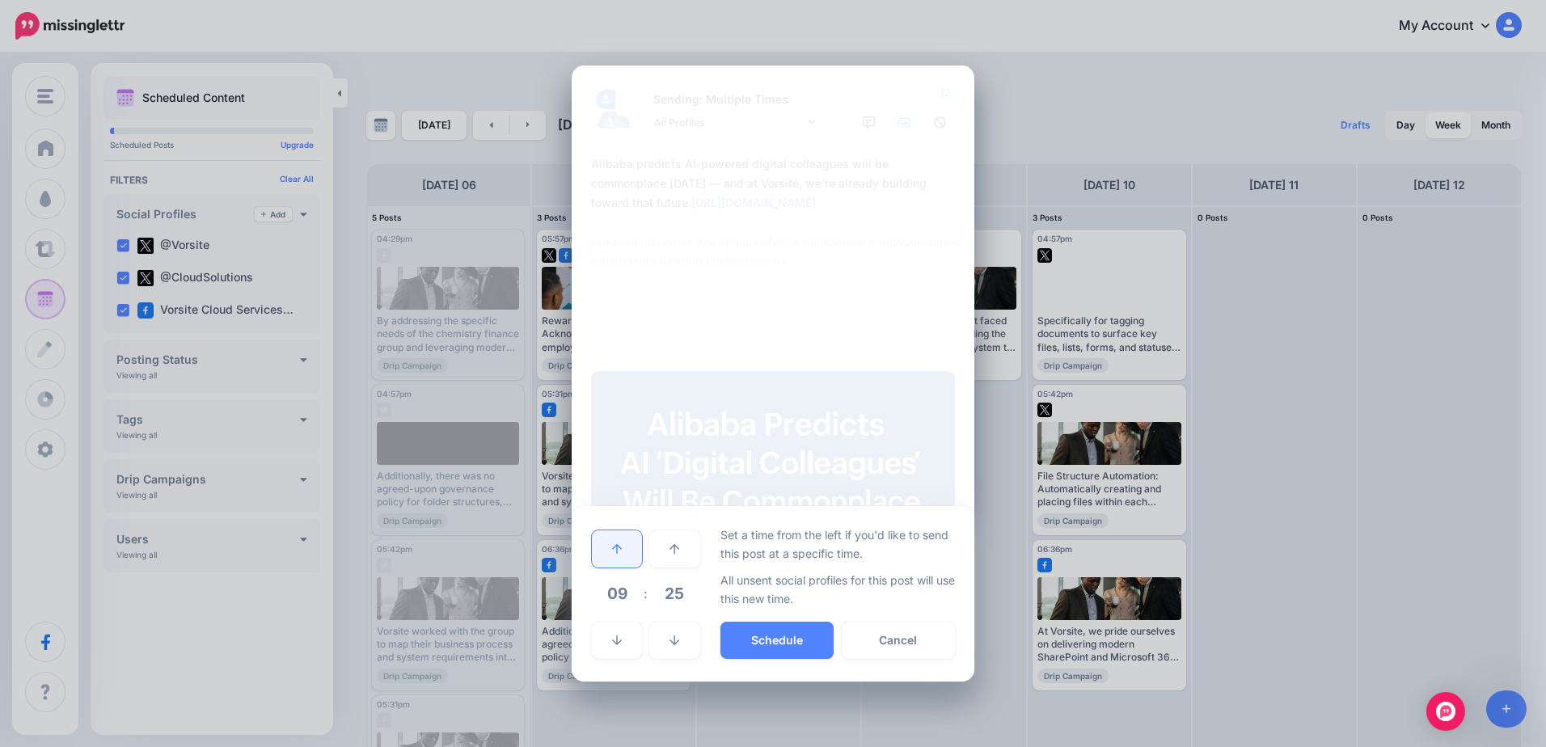
click at [606, 554] on link at bounding box center [617, 549] width 50 height 37
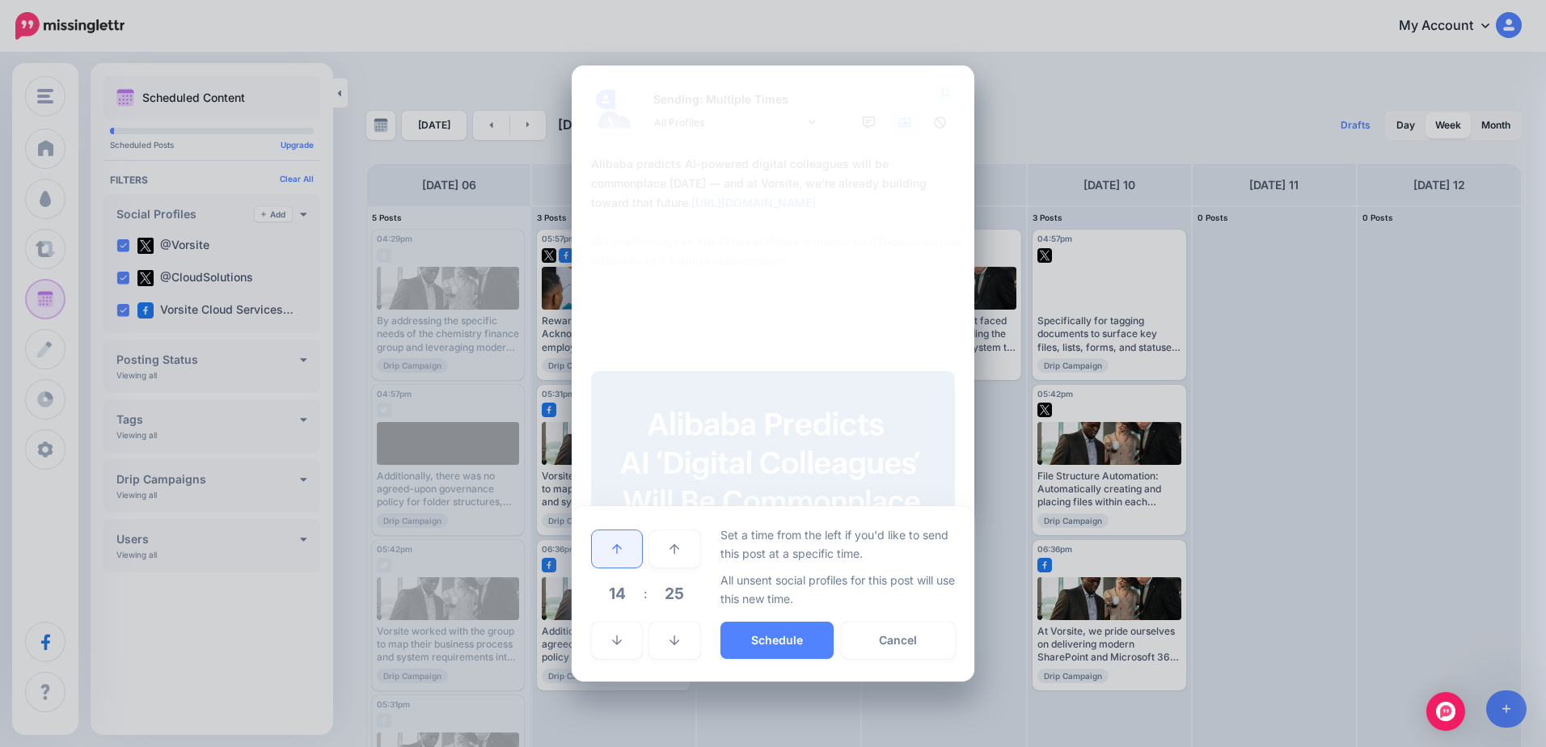
click at [606, 554] on link at bounding box center [617, 549] width 50 height 37
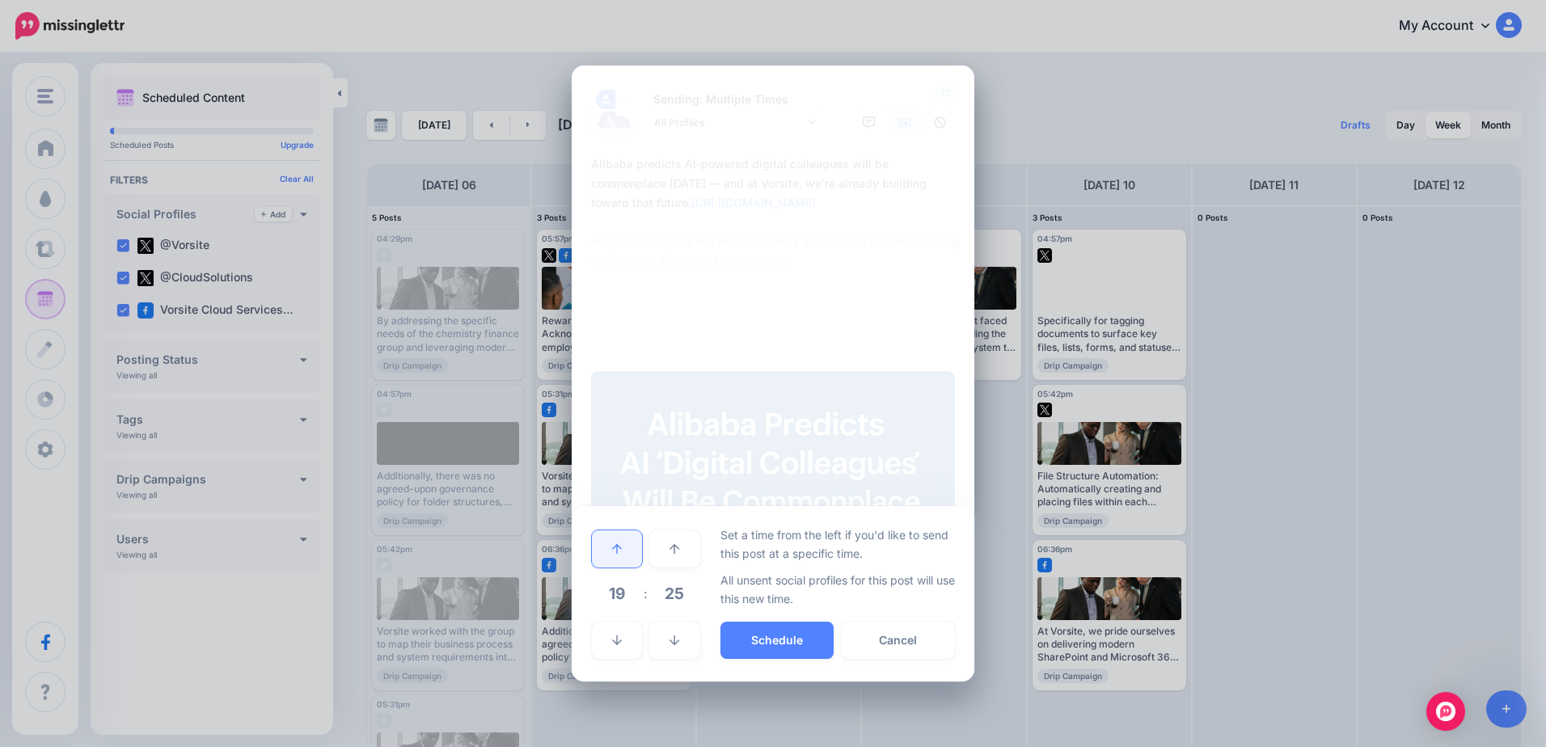
click at [606, 554] on link at bounding box center [617, 549] width 50 height 37
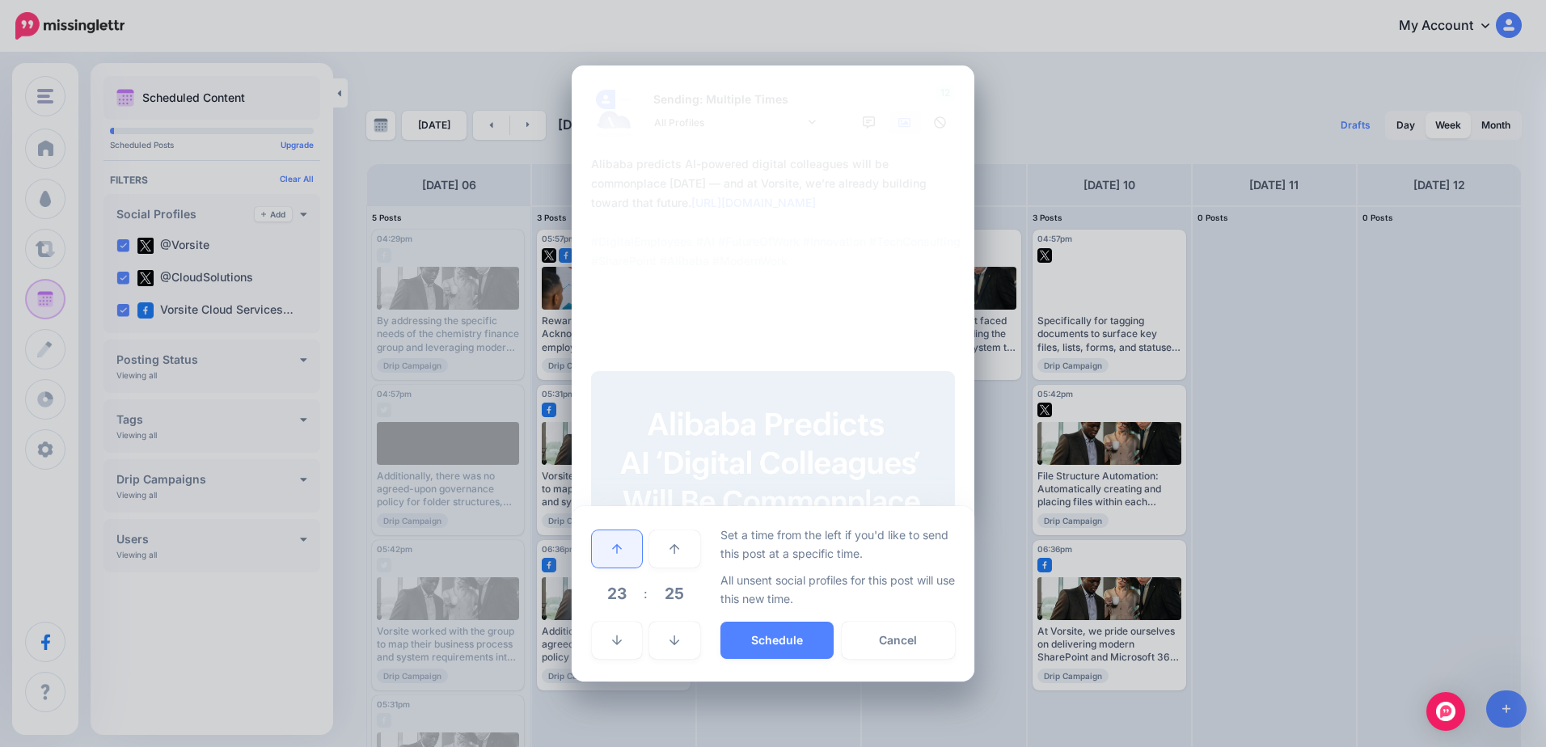
click at [606, 554] on link at bounding box center [617, 549] width 50 height 37
click at [793, 638] on button "Schedule" at bounding box center [777, 640] width 113 height 37
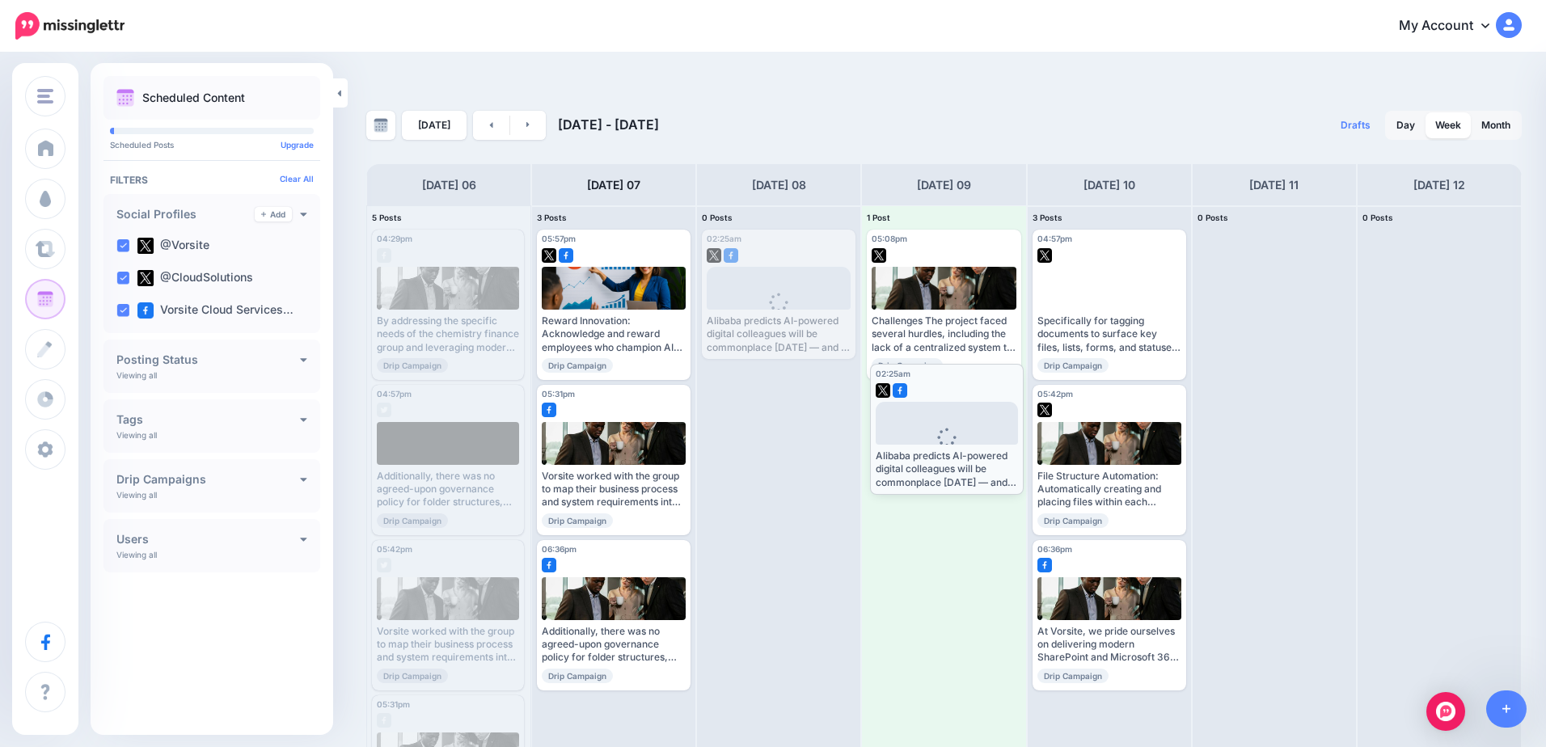
drag, startPoint x: 760, startPoint y: 226, endPoint x: 929, endPoint y: 393, distance: 236.8
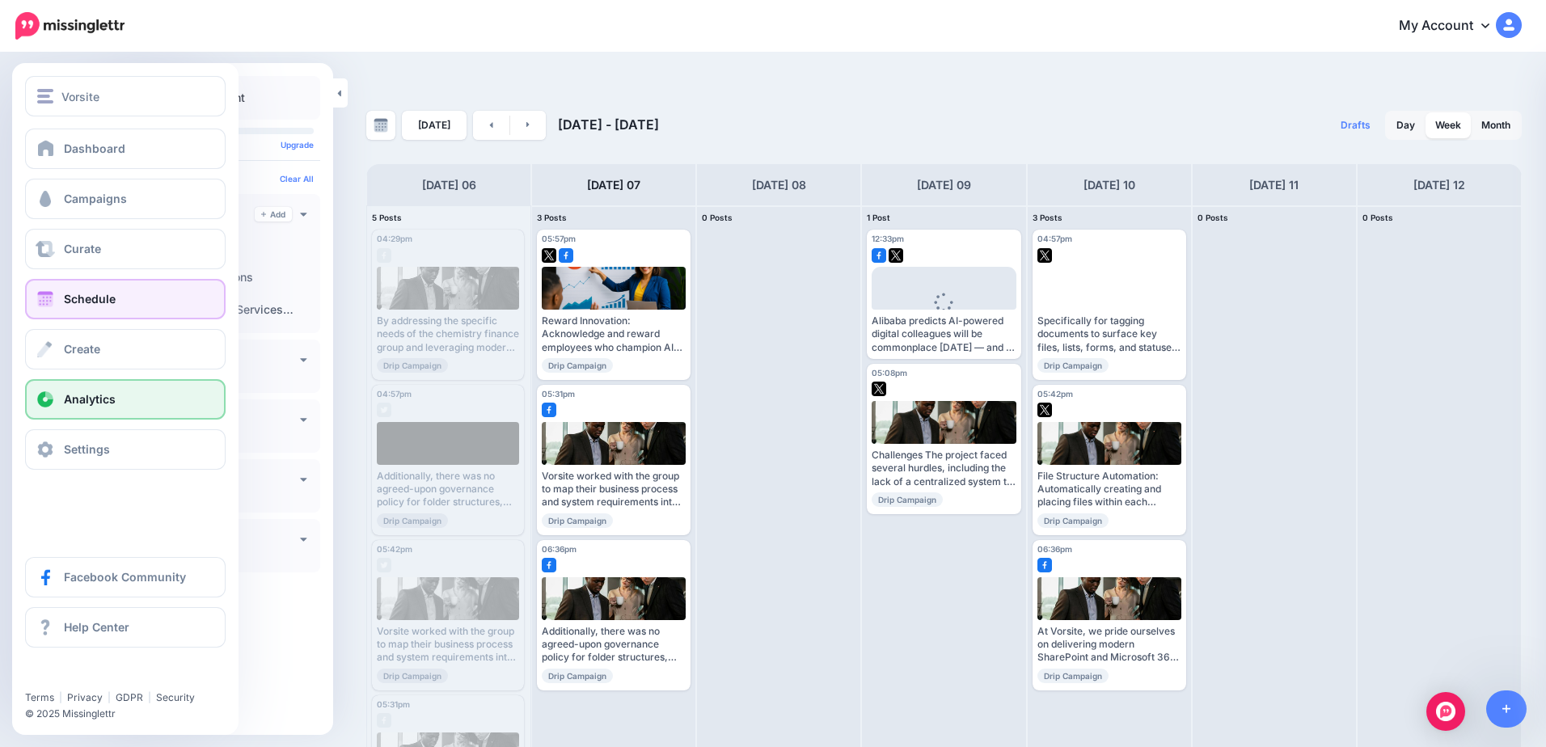
click at [136, 407] on link "Analytics" at bounding box center [125, 399] width 201 height 40
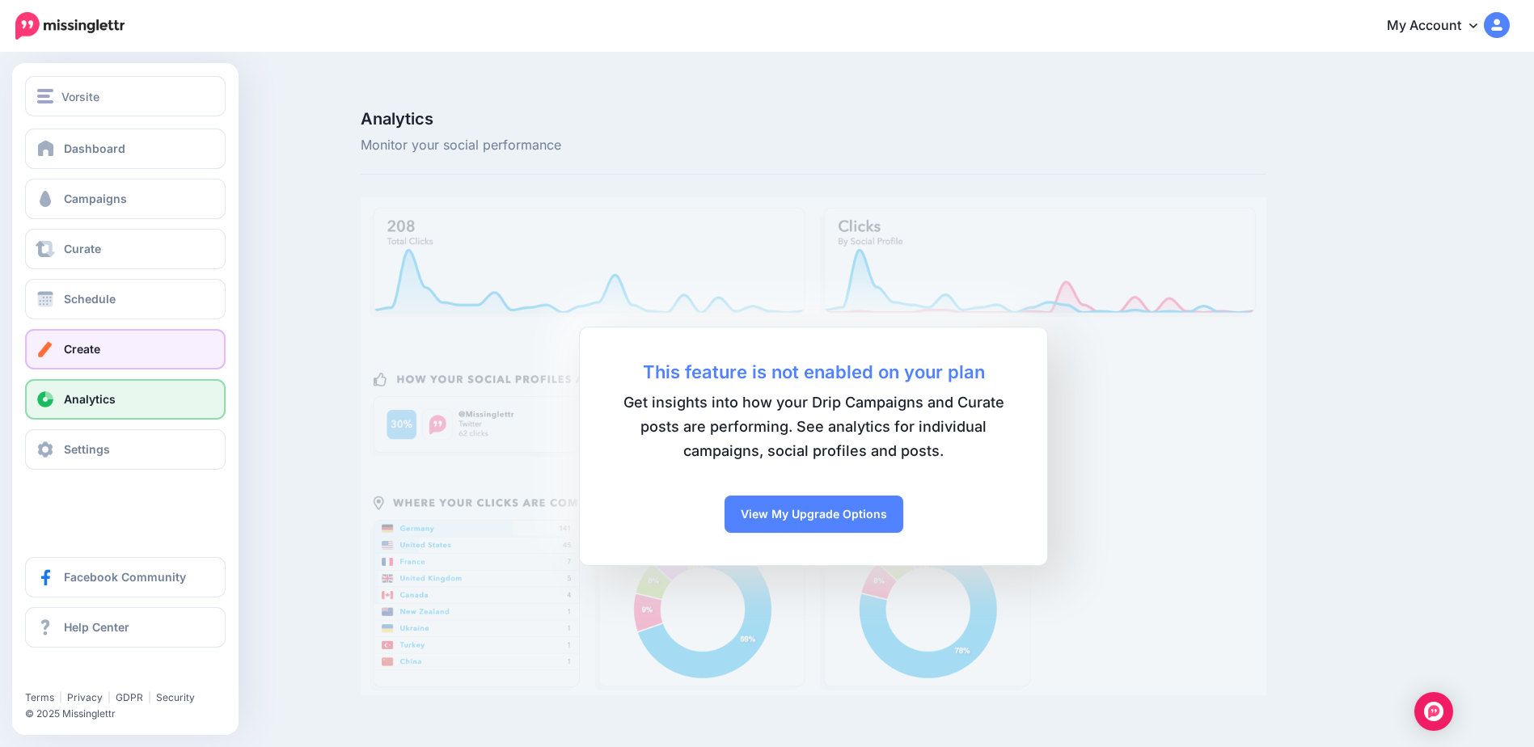
click at [59, 353] on link "Create" at bounding box center [125, 349] width 201 height 40
